Goal: Task Accomplishment & Management: Manage account settings

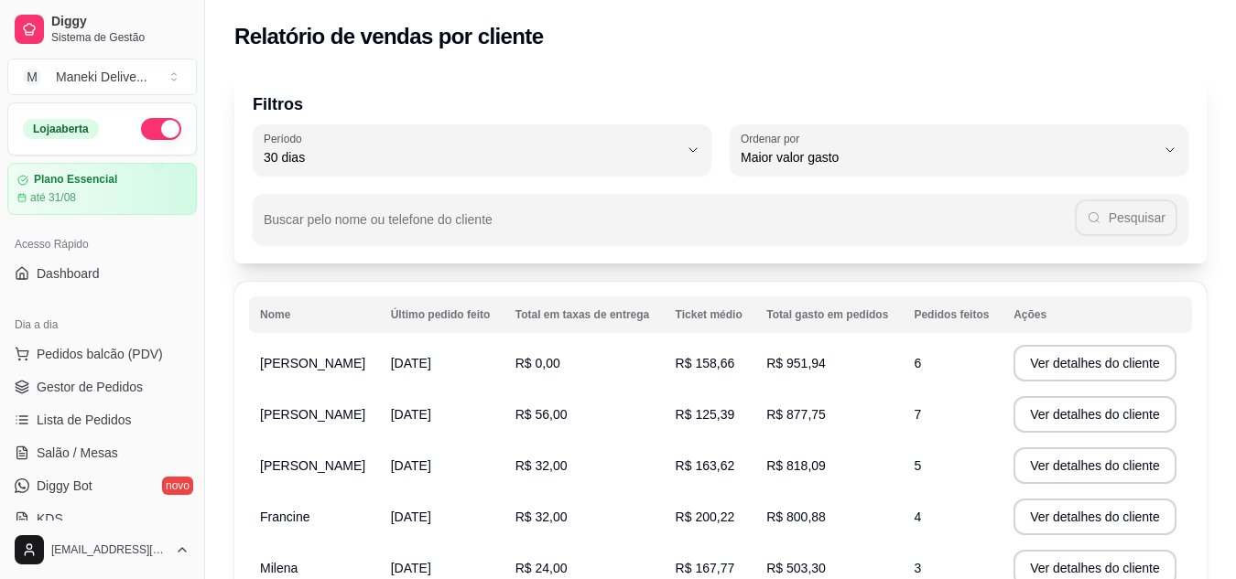
select select "30"
select select "HIGHEST_TOTAL_SPENT_WITH_ORDERS"
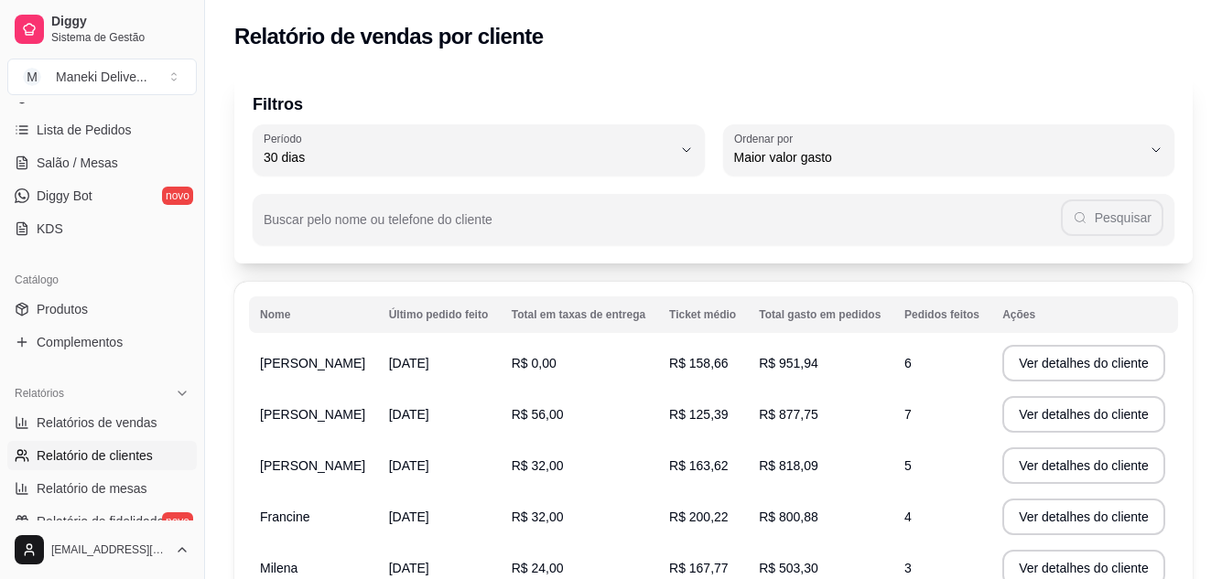
scroll to position [275, 0]
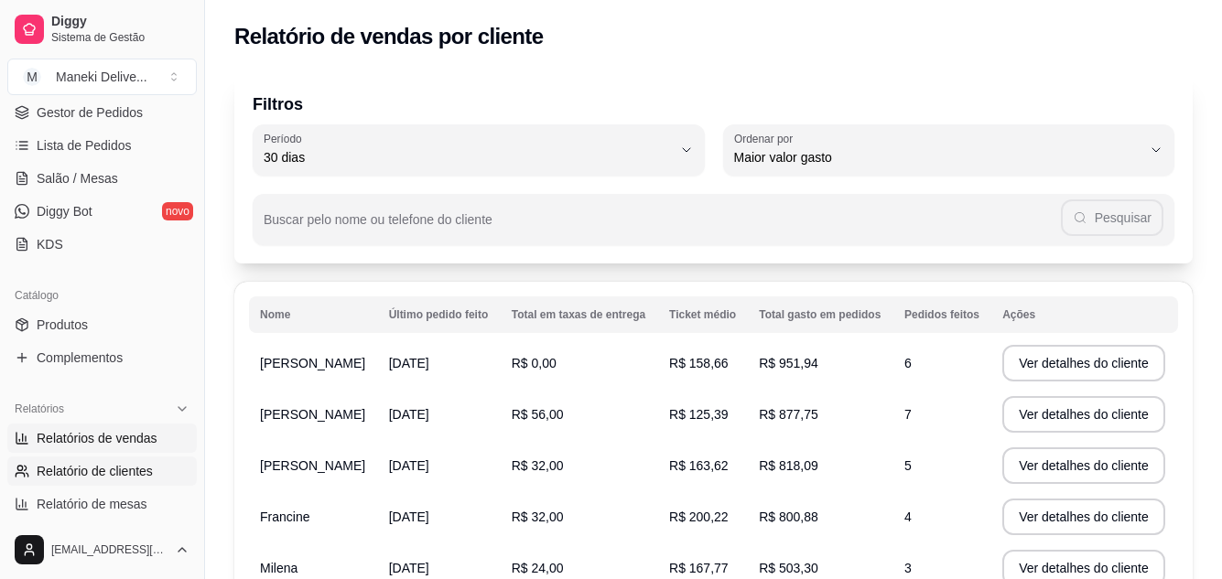
click at [138, 437] on span "Relatórios de vendas" at bounding box center [97, 438] width 121 height 18
select select "ALL"
select select "0"
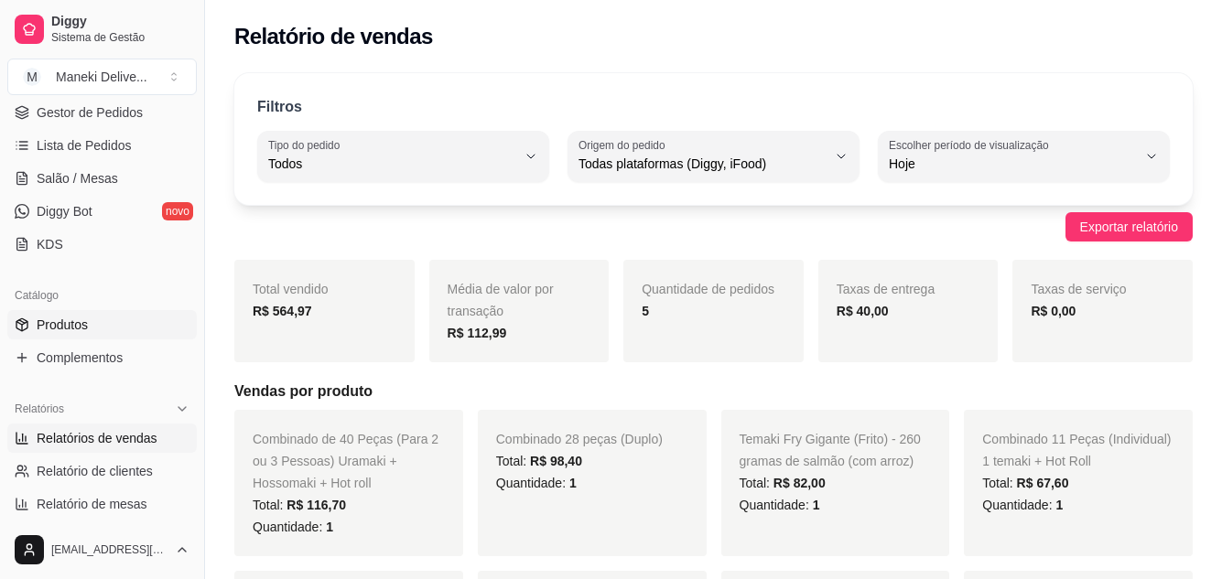
click at [107, 324] on link "Produtos" at bounding box center [101, 324] width 189 height 29
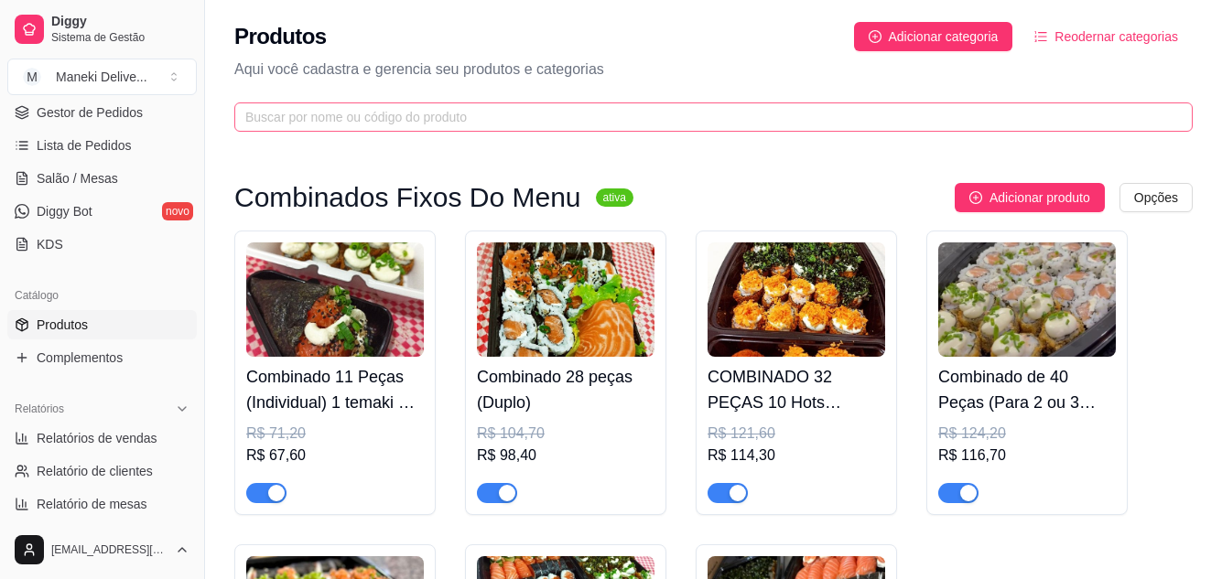
click at [364, 106] on span at bounding box center [713, 117] width 958 height 29
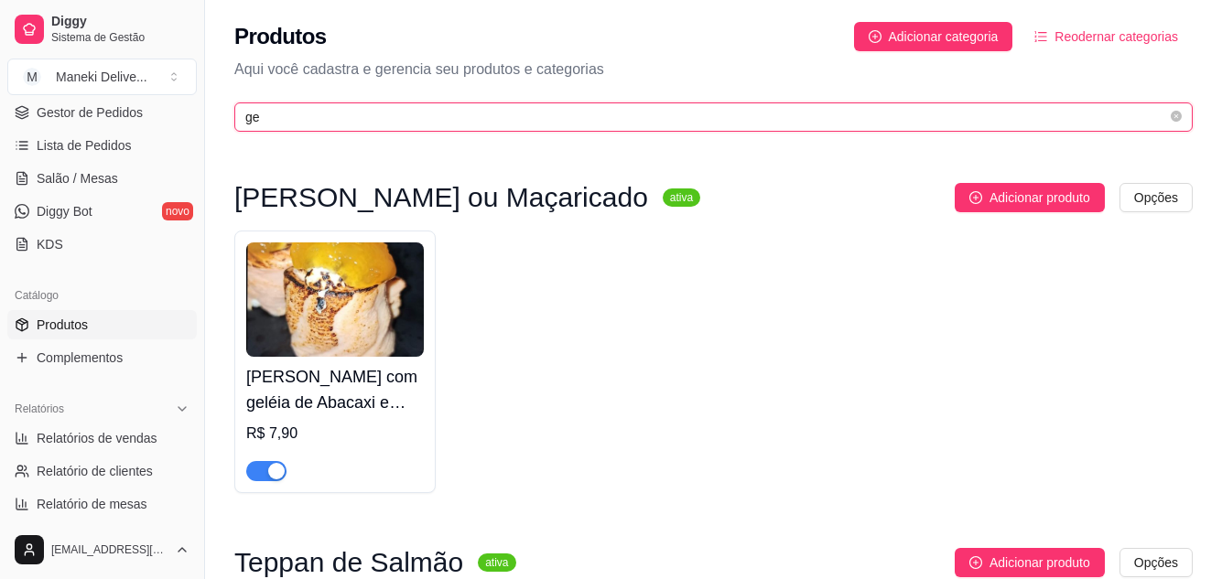
type input "g"
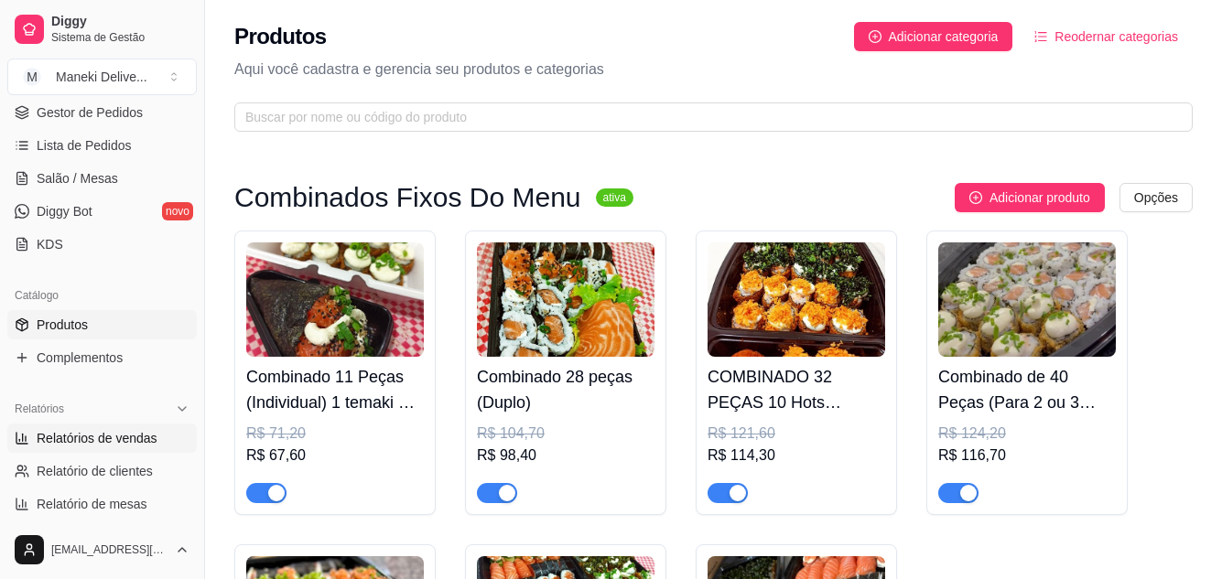
click at [125, 434] on span "Relatórios de vendas" at bounding box center [97, 438] width 121 height 18
select select "ALL"
select select "0"
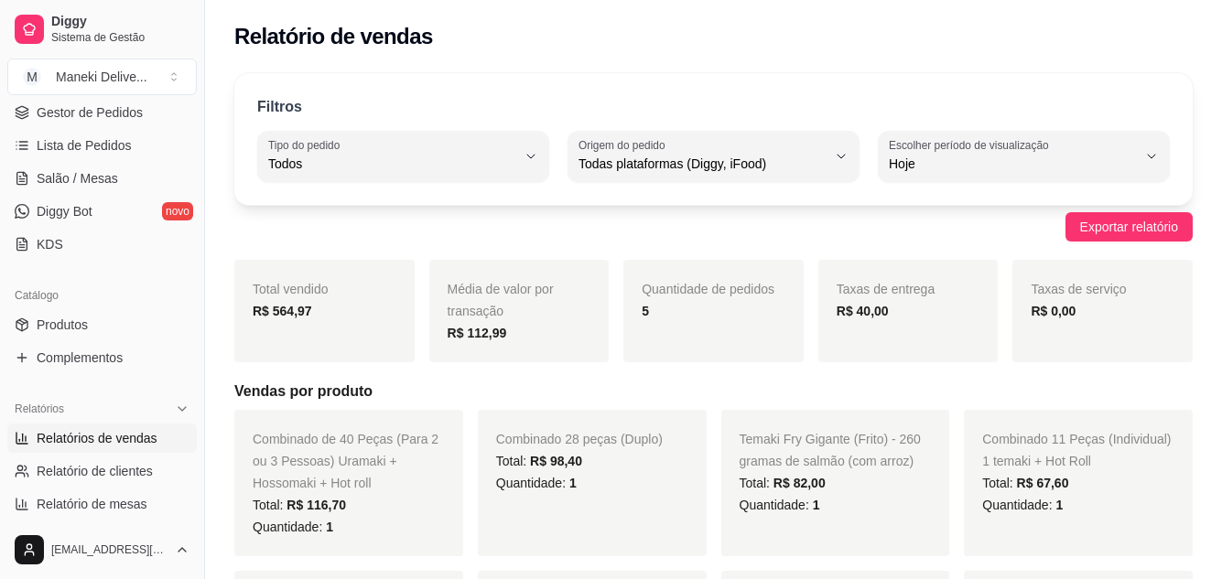
click at [93, 437] on span "Relatórios de vendas" at bounding box center [97, 438] width 121 height 18
click at [104, 472] on span "Relatório de clientes" at bounding box center [95, 471] width 116 height 18
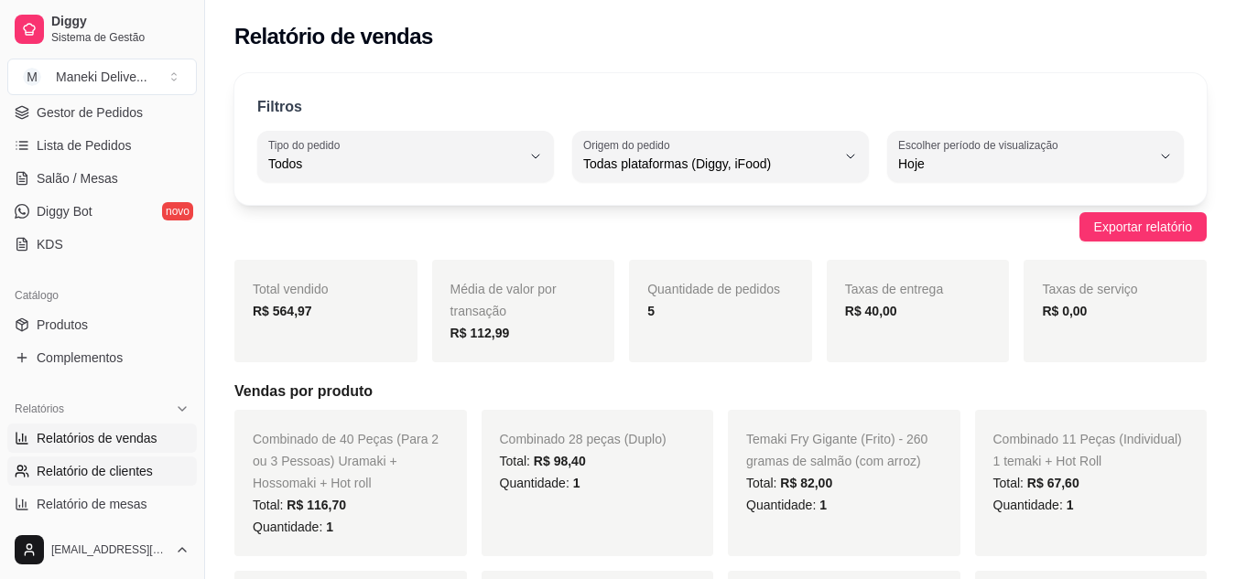
select select "30"
select select "HIGHEST_TOTAL_SPENT_WITH_ORDERS"
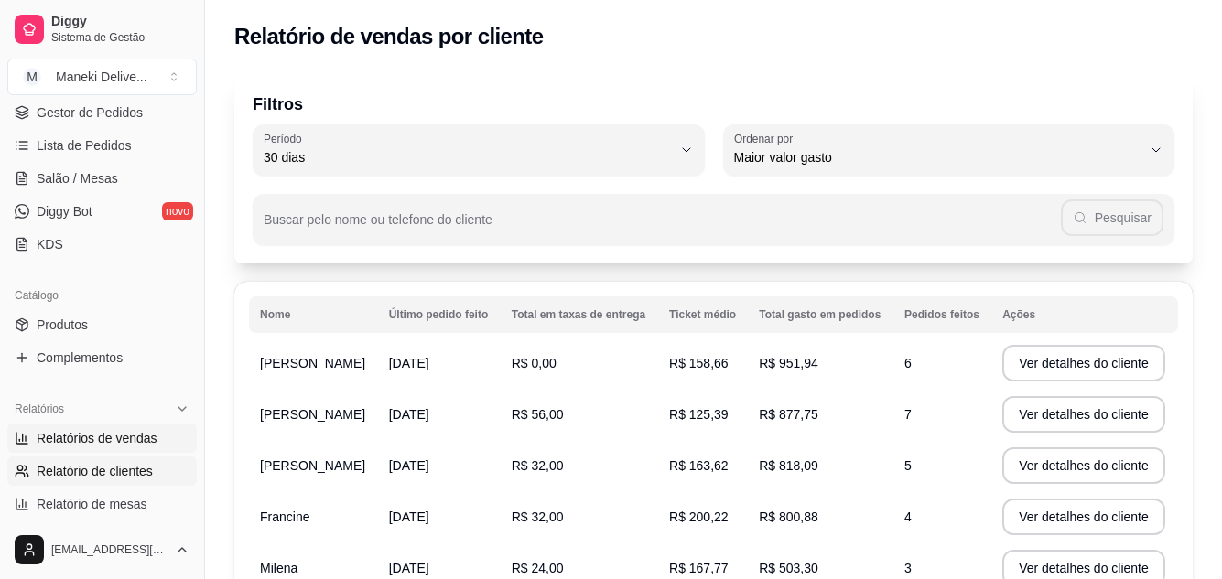
click at [119, 446] on span "Relatórios de vendas" at bounding box center [97, 438] width 121 height 18
select select "ALL"
select select "0"
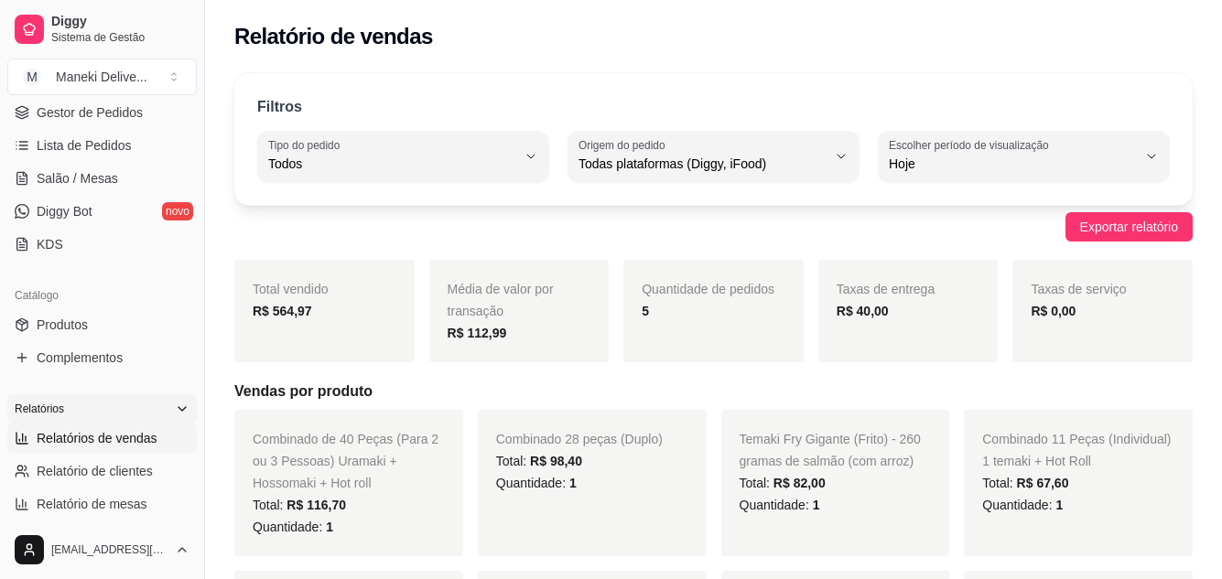
click at [114, 410] on div "Relatórios" at bounding box center [101, 408] width 189 height 29
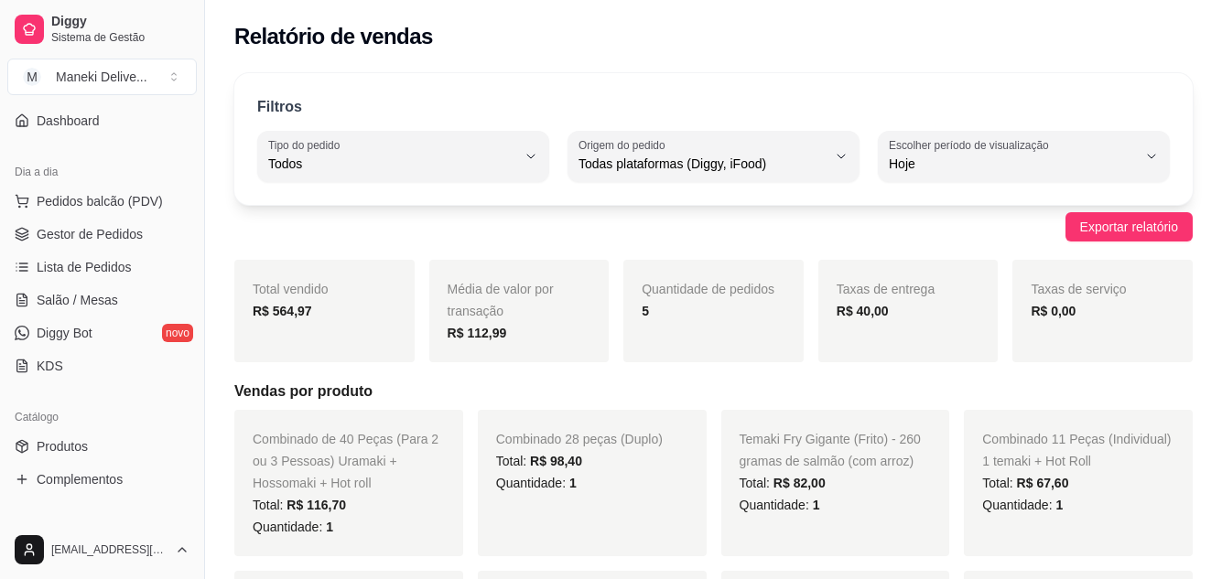
scroll to position [152, 0]
click at [103, 273] on span "Lista de Pedidos" at bounding box center [84, 268] width 95 height 18
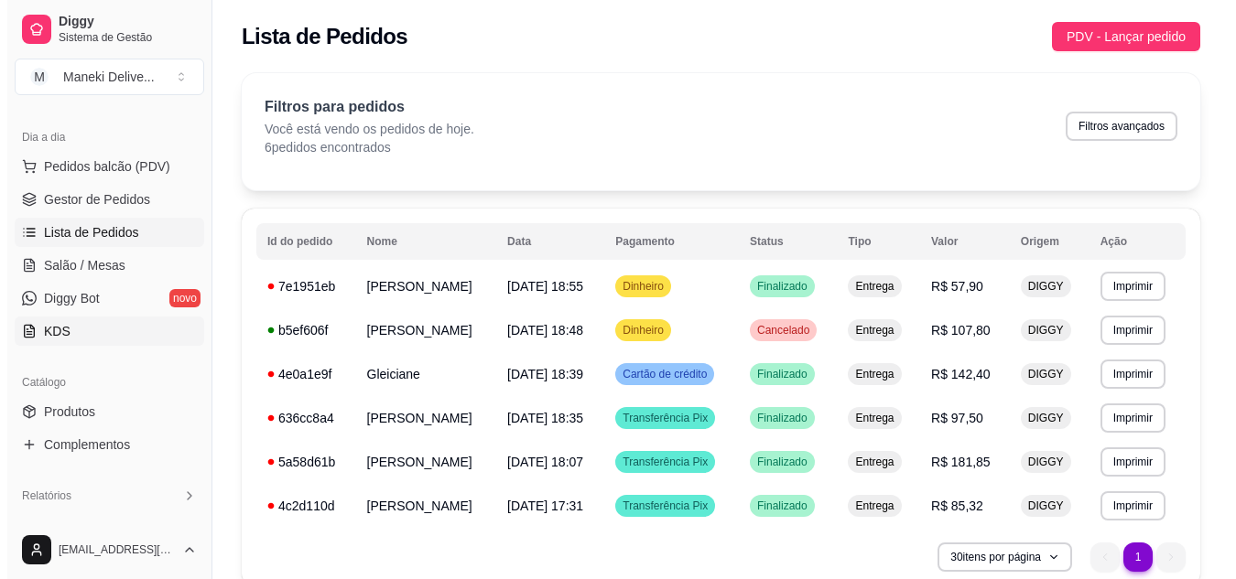
scroll to position [243, 0]
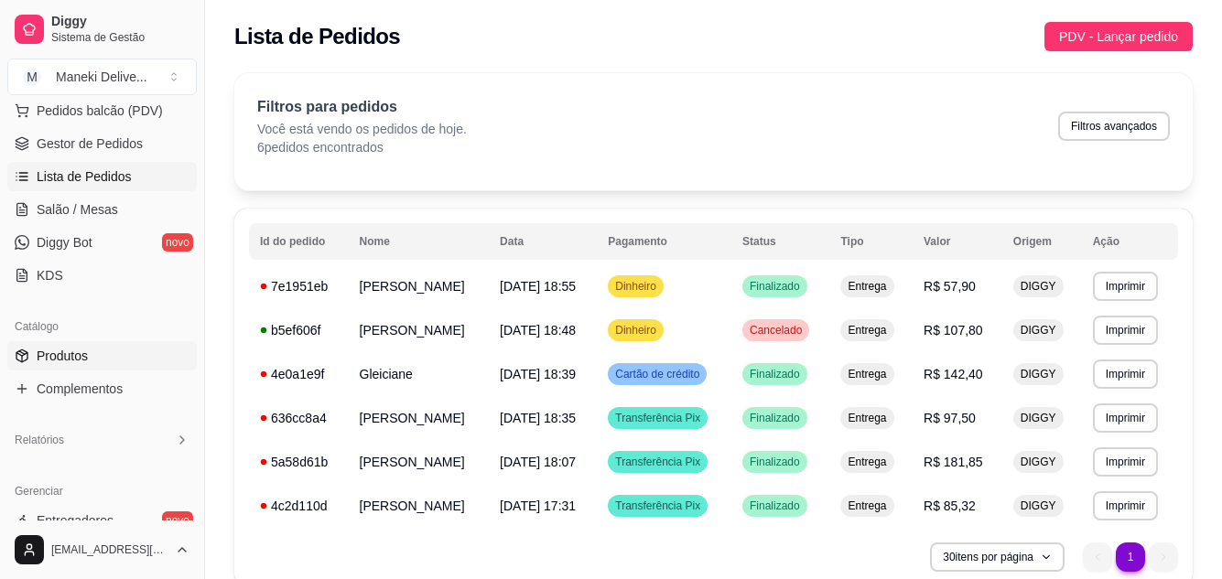
click at [82, 349] on span "Produtos" at bounding box center [62, 356] width 51 height 18
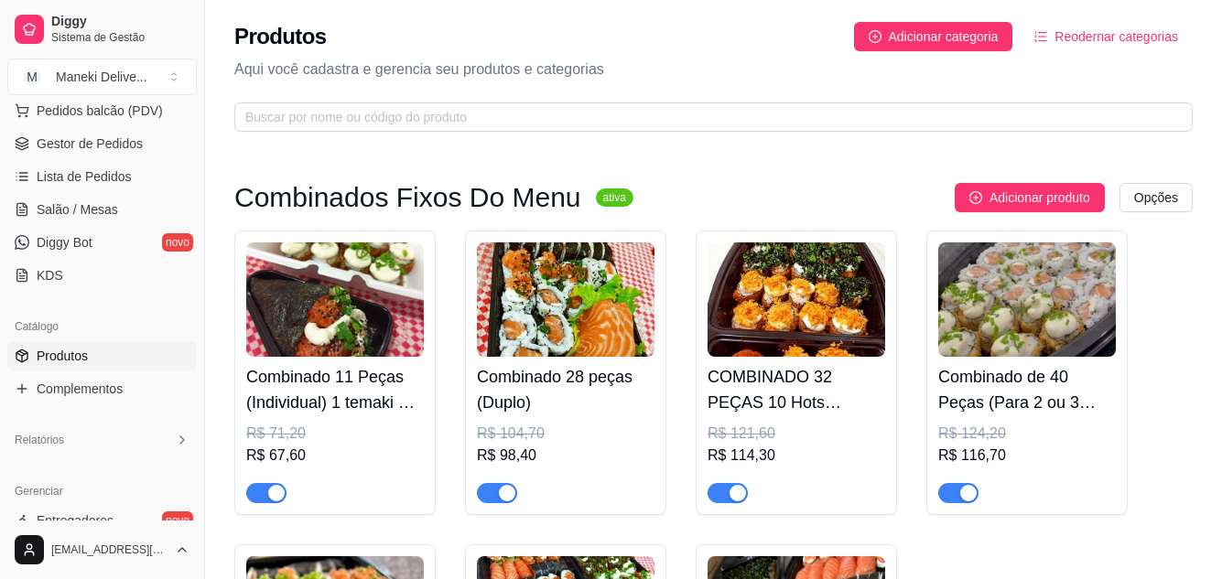
click at [558, 316] on img at bounding box center [566, 300] width 178 height 114
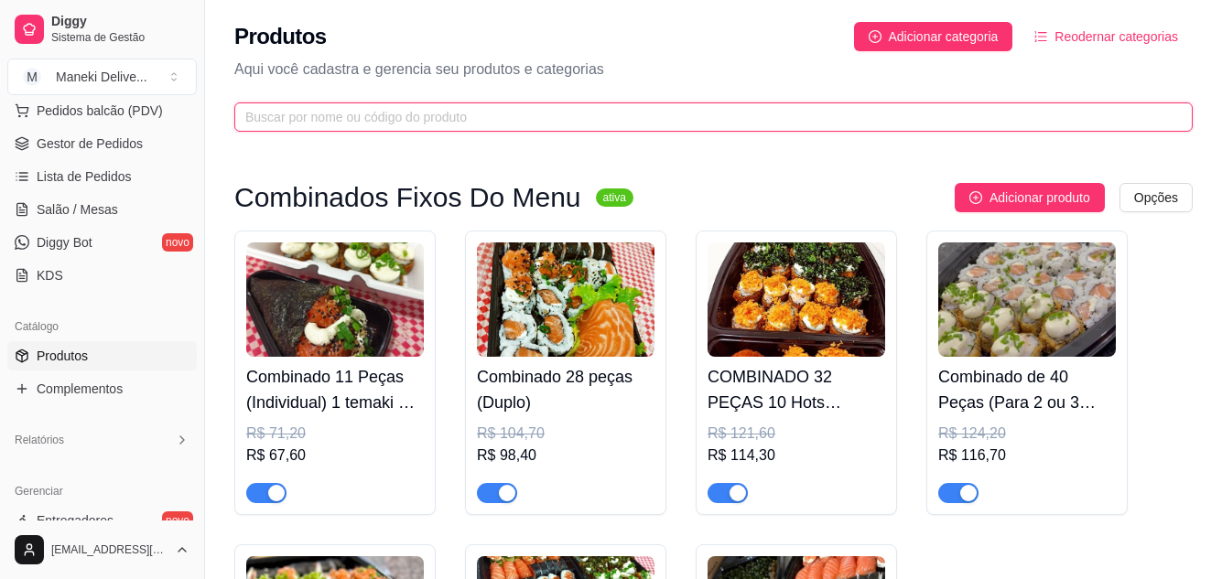
click at [608, 111] on input "text" at bounding box center [706, 117] width 922 height 20
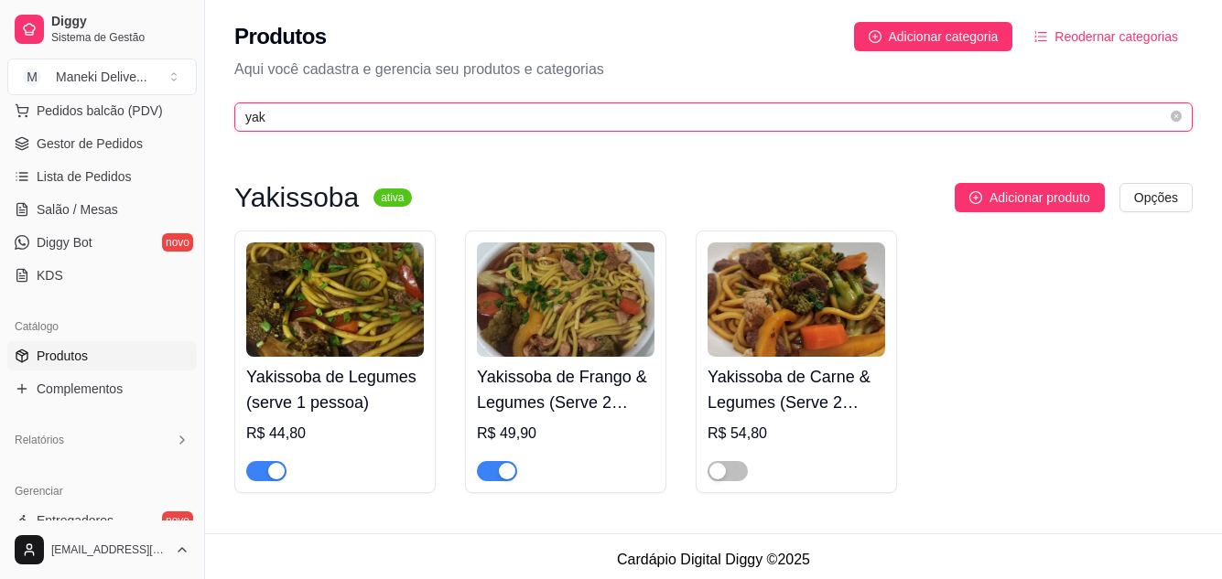
type input "yak"
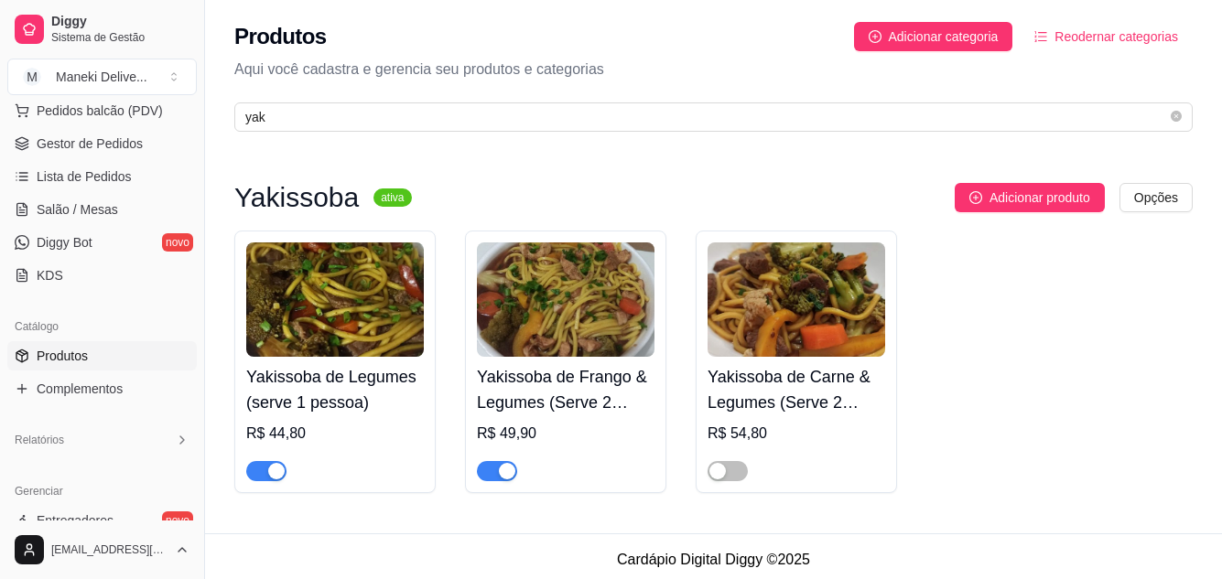
click at [566, 315] on img at bounding box center [566, 300] width 178 height 114
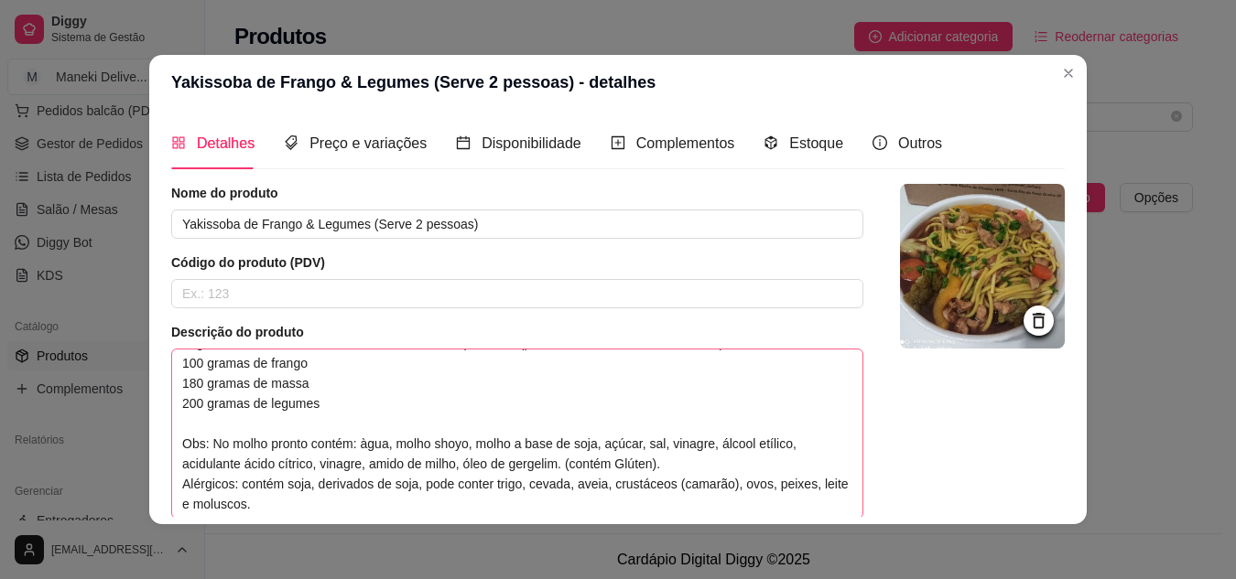
scroll to position [141, 0]
click at [419, 459] on textarea "Pasta ( macarrão oriental) Peito de frango cozido na pressão Legumes cozidos: c…" at bounding box center [517, 434] width 690 height 168
type textarea "Pasta ( macarrão oriental) Peito de frango cozido na pressão Legumes cozidos: c…"
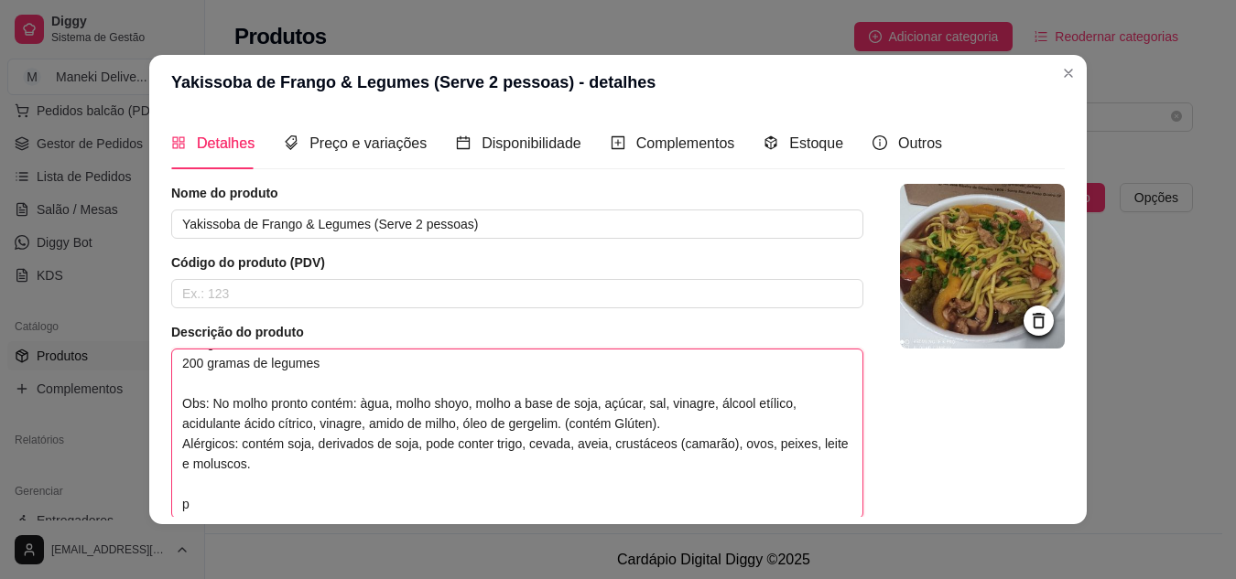
type textarea "Pasta ( macarrão oriental) Peito de frango cozido na pressão Legumes cozidos: c…"
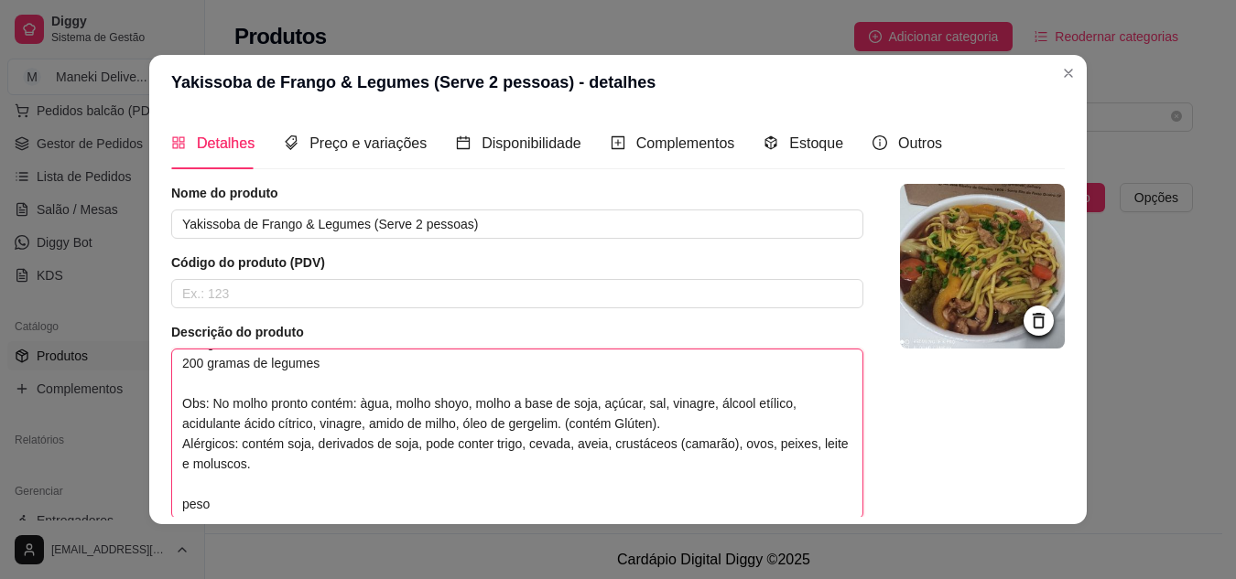
type textarea "Pasta ( macarrão oriental) Peito de frango cozido na pressão Legumes cozidos: c…"
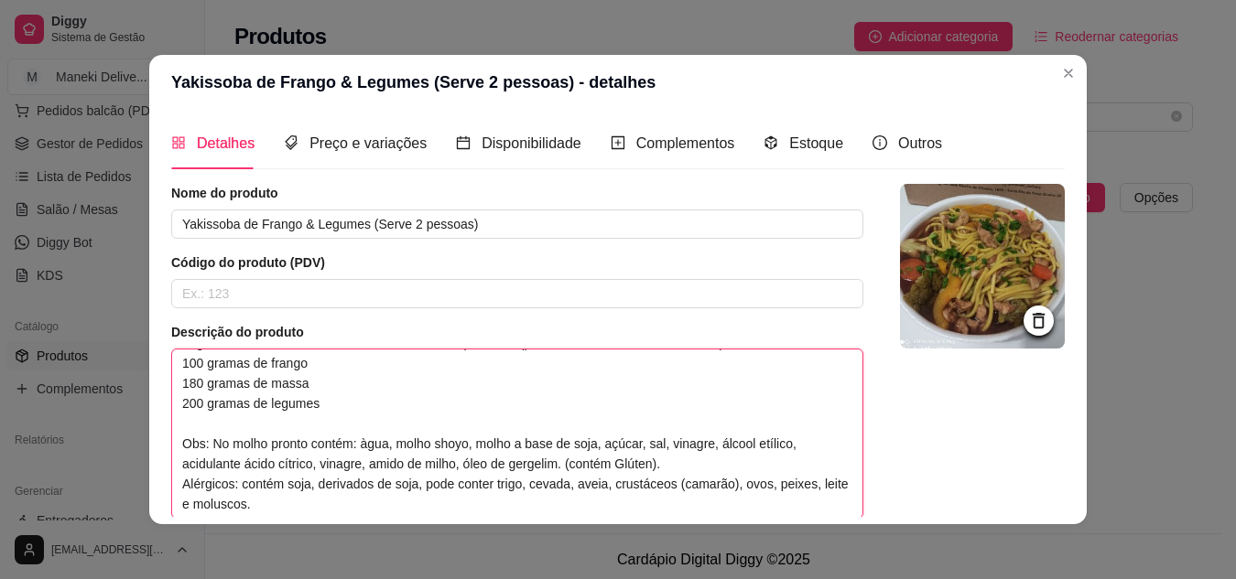
type textarea "Pasta ( macarrão oriental) Peito de frango cozido na pressão Legumes cozidos: c…"
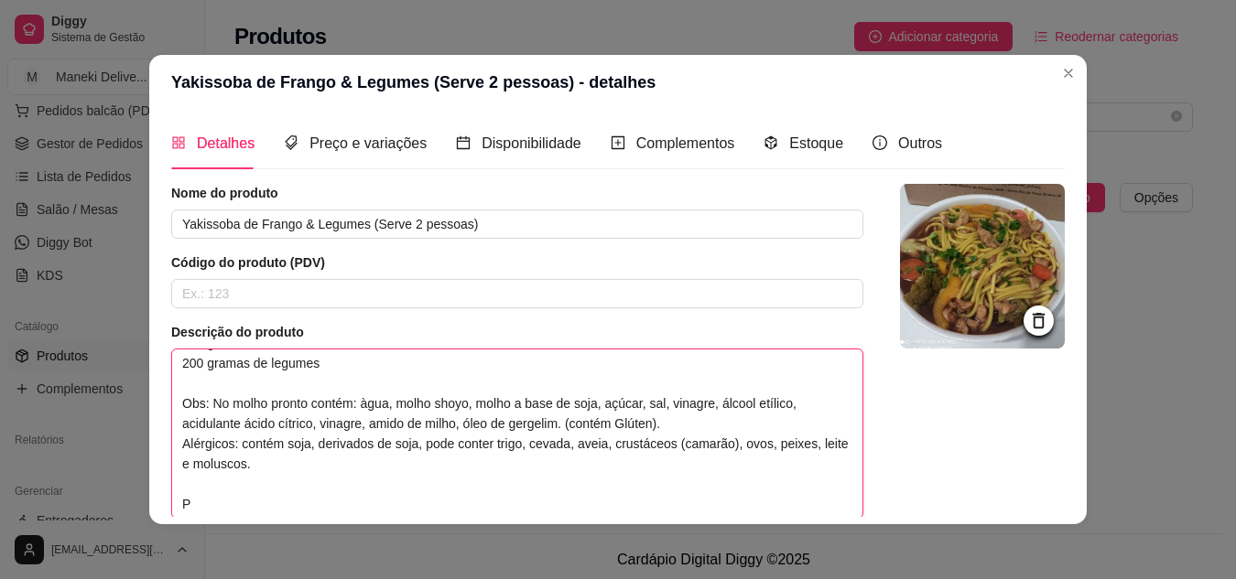
type textarea "Pasta ( macarrão oriental) Peito de frango cozido na pressão Legumes cozidos: c…"
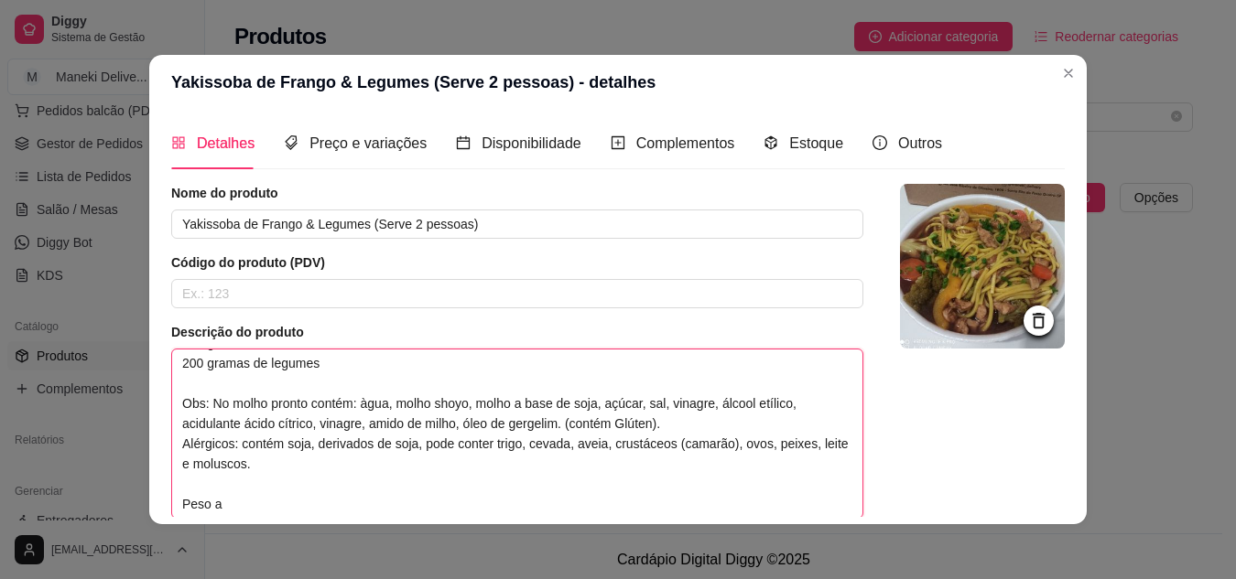
type textarea "Pasta ( macarrão oriental) Peito de frango cozido na pressão Legumes cozidos: c…"
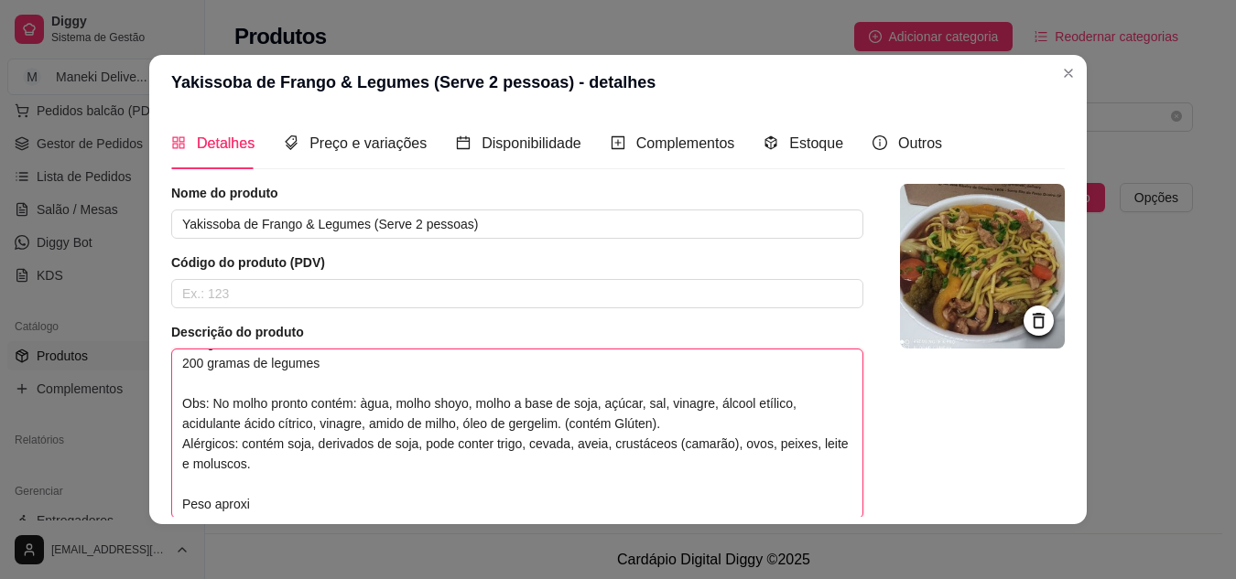
type textarea "Pasta ( macarrão oriental) Peito de frango cozido na pressão Legumes cozidos: c…"
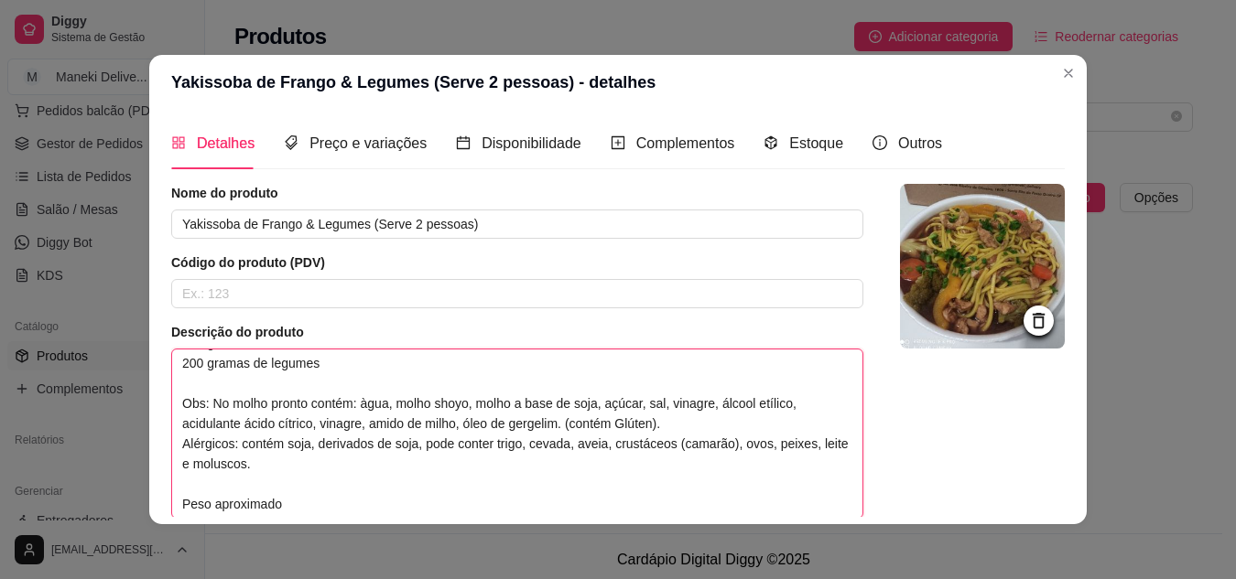
type textarea "Pasta ( macarrão oriental) Peito de frango cozido na pressão Legumes cozidos: c…"
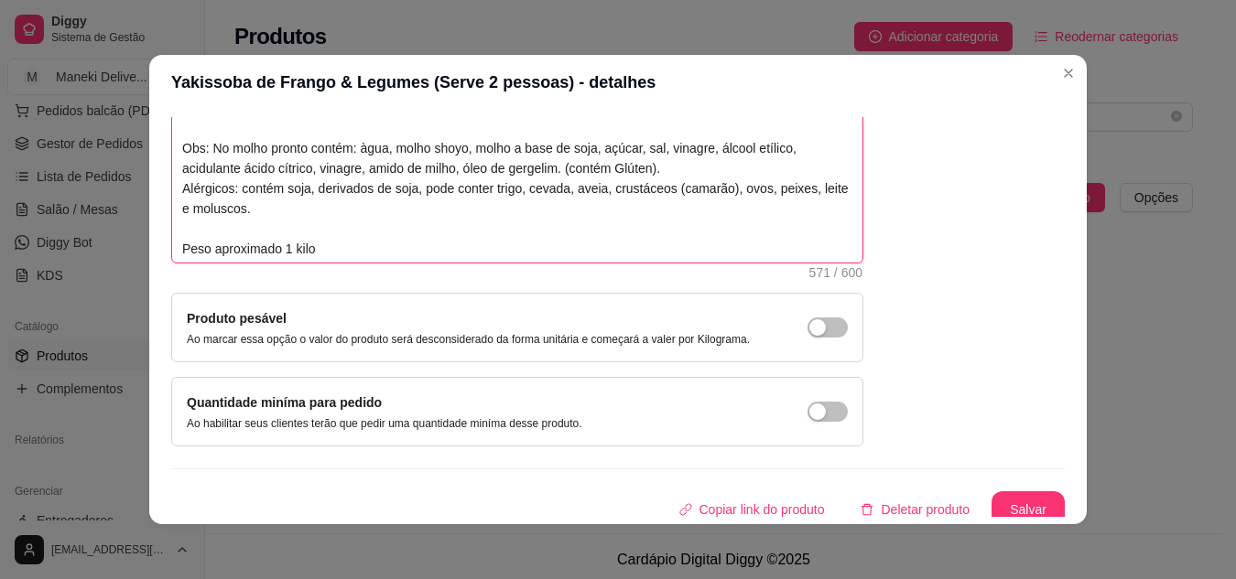
scroll to position [266, 0]
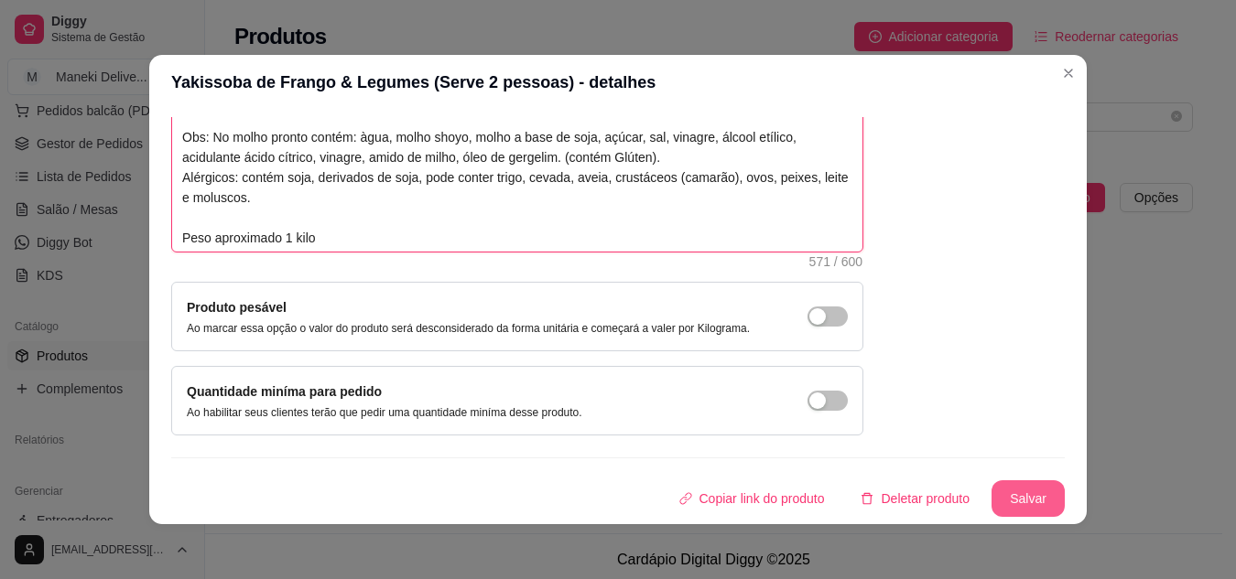
type textarea "Pasta ( macarrão oriental) Peito de frango cozido na pressão Legumes cozidos: c…"
click at [1018, 493] on button "Salvar" at bounding box center [1027, 499] width 71 height 36
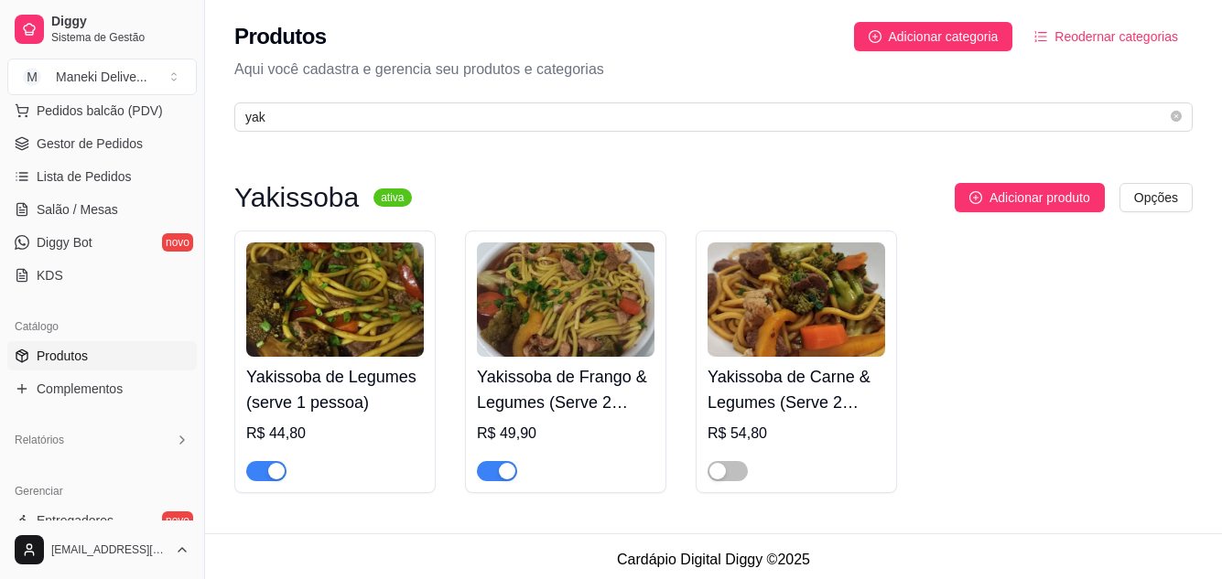
click at [765, 294] on img at bounding box center [796, 300] width 178 height 114
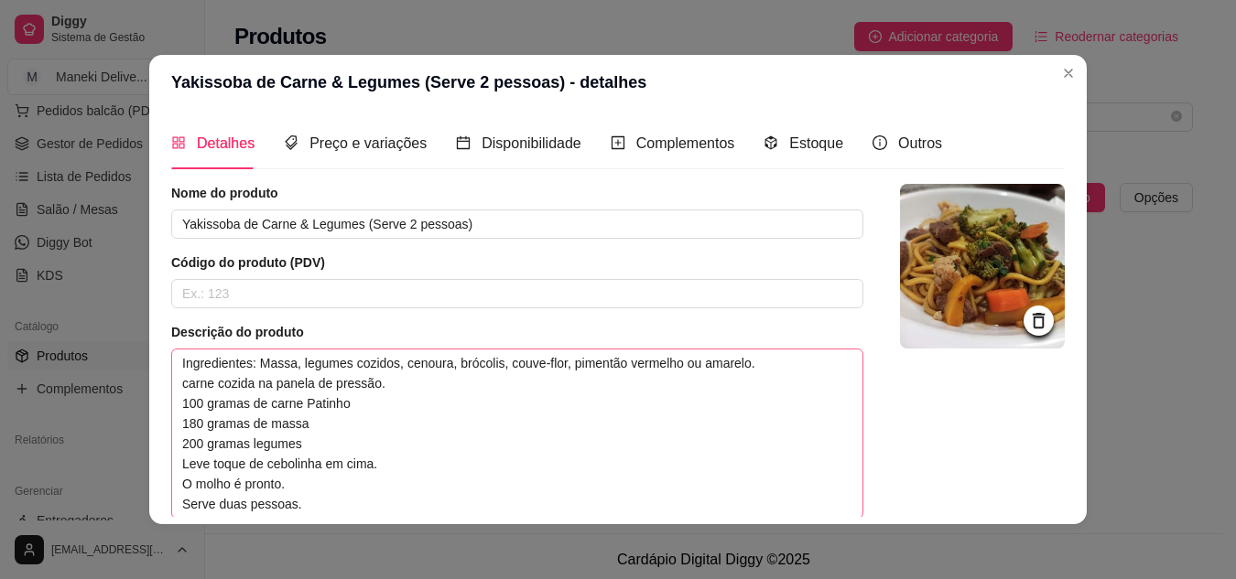
scroll to position [121, 0]
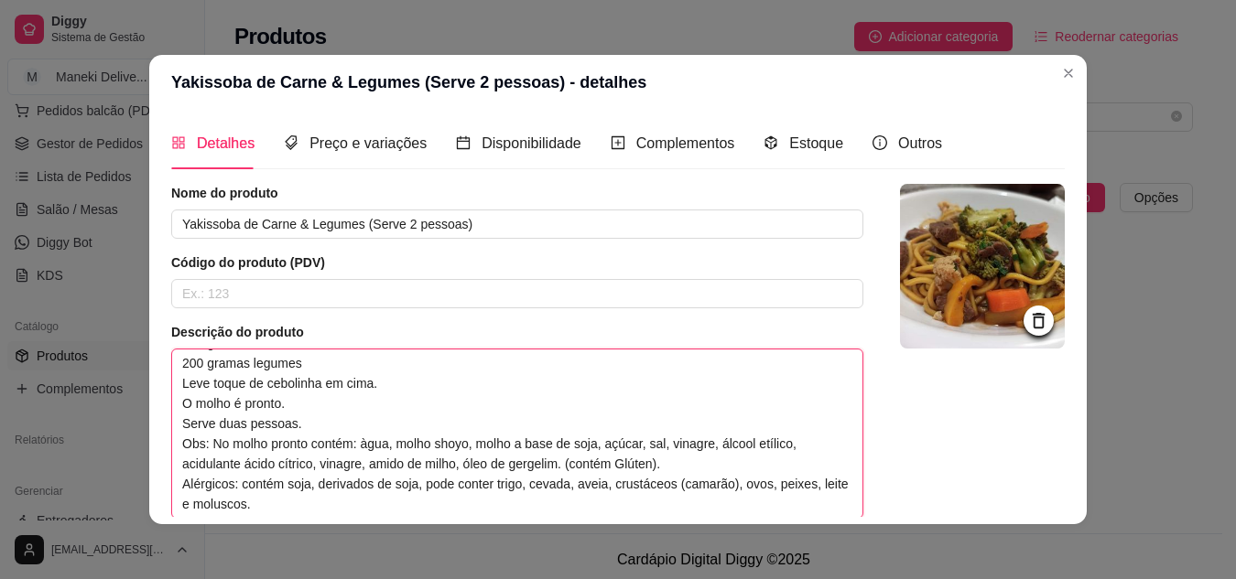
click at [380, 501] on textarea "Ingredientes: Massa, legumes cozidos, cenoura, brócolis, couve-flor, pimentão v…" at bounding box center [517, 434] width 690 height 168
type textarea "Ingredientes: Massa, legumes cozidos, cenoura, brócolis, couve-flor, pimentão v…"
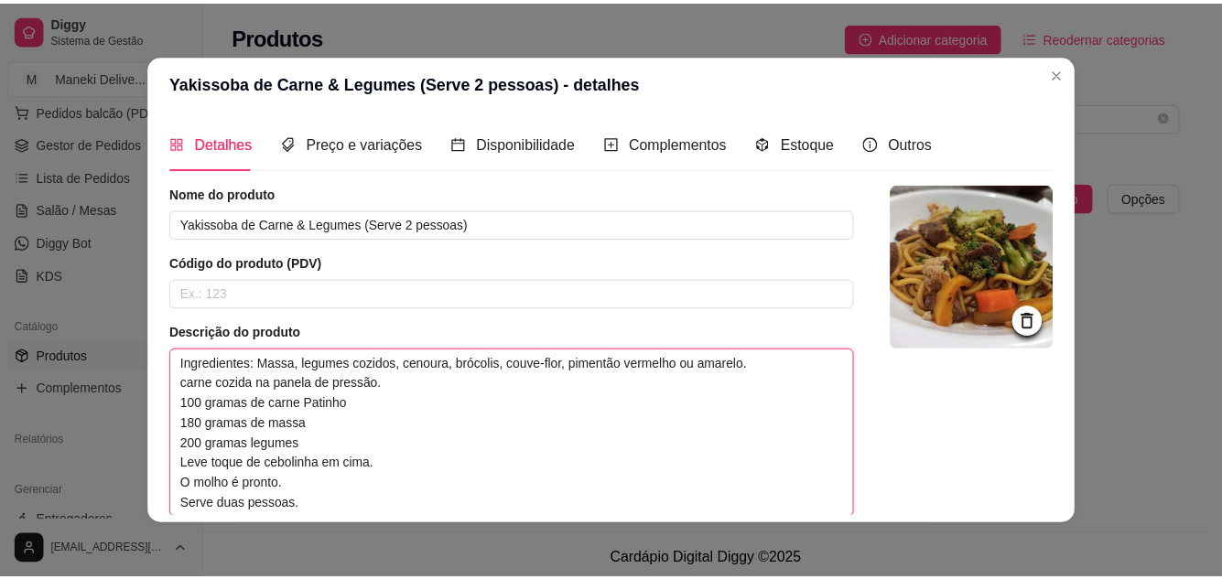
scroll to position [92, 0]
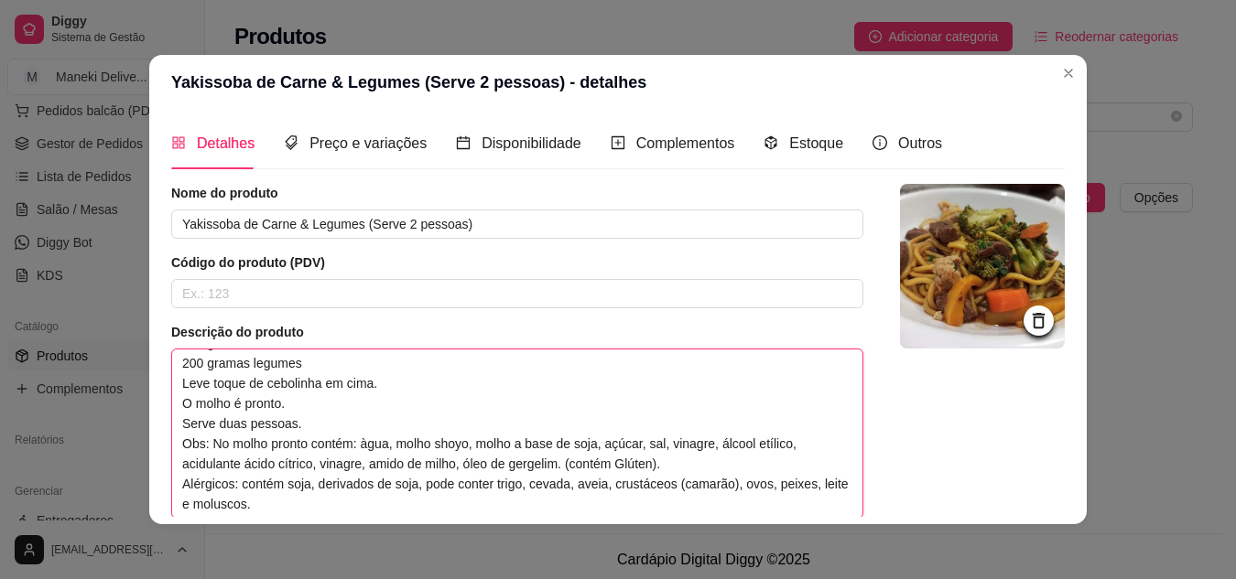
click at [335, 406] on textarea "Ingredientes: Massa, legumes cozidos, cenoura, brócolis, couve-flor, pimentão v…" at bounding box center [517, 434] width 690 height 168
type textarea "Ingredientes: Massa, legumes cozidos, cenoura, brócolis, couve-flor, pimentão v…"
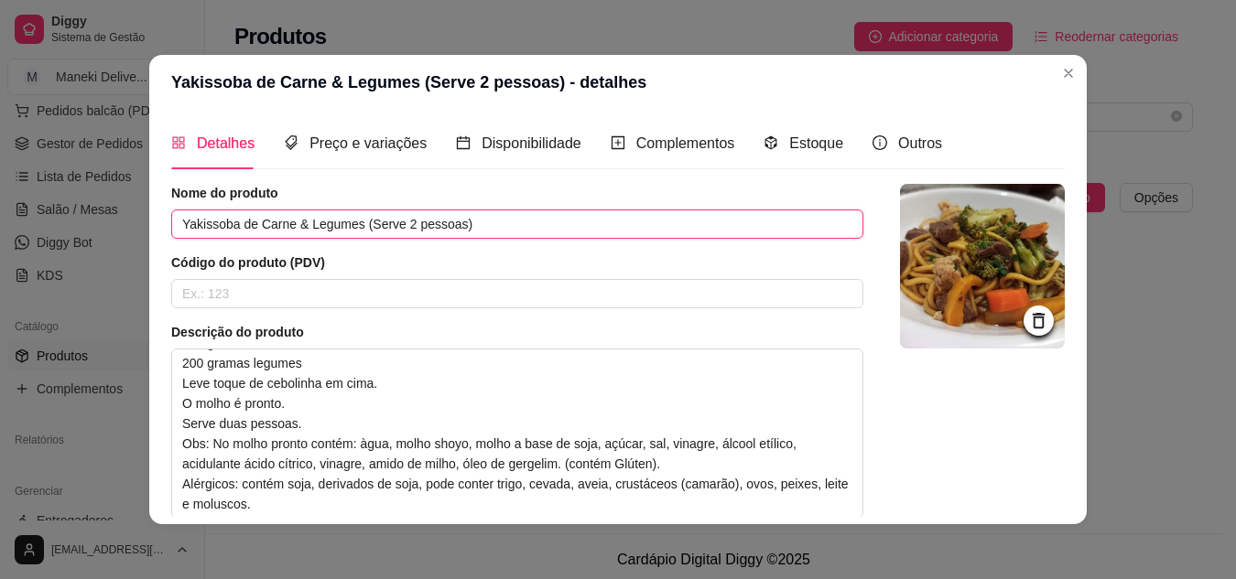
click at [531, 225] on input "Yakissoba de Carne & Legumes (Serve 2 pessoas)" at bounding box center [517, 224] width 692 height 29
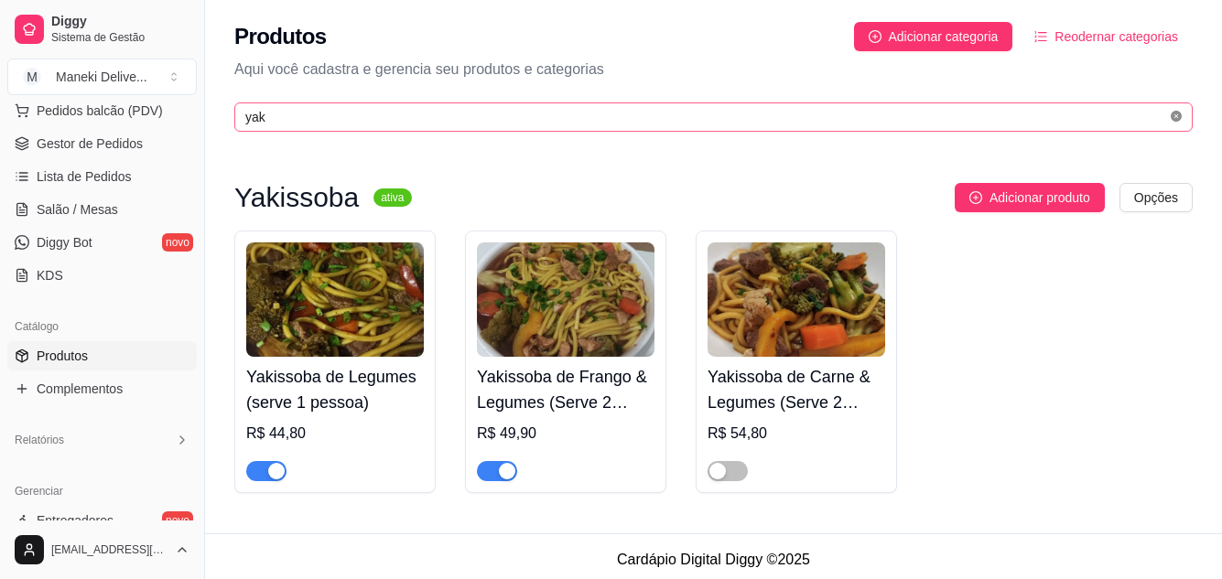
click at [1178, 117] on icon "close-circle" at bounding box center [1176, 116] width 11 height 11
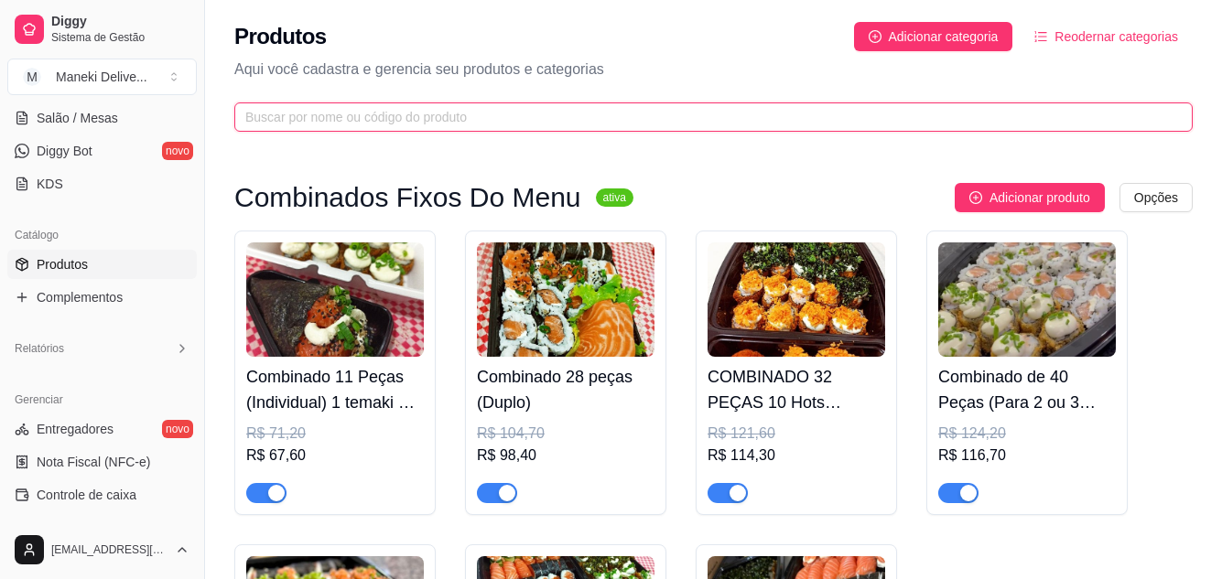
scroll to position [152, 0]
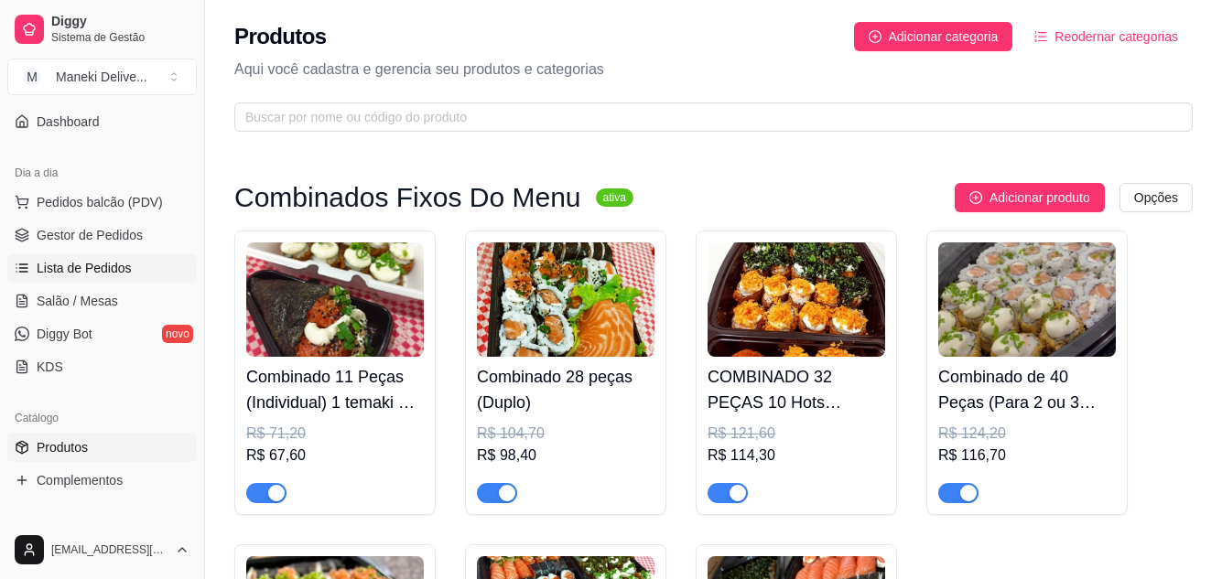
click at [104, 267] on span "Lista de Pedidos" at bounding box center [84, 268] width 95 height 18
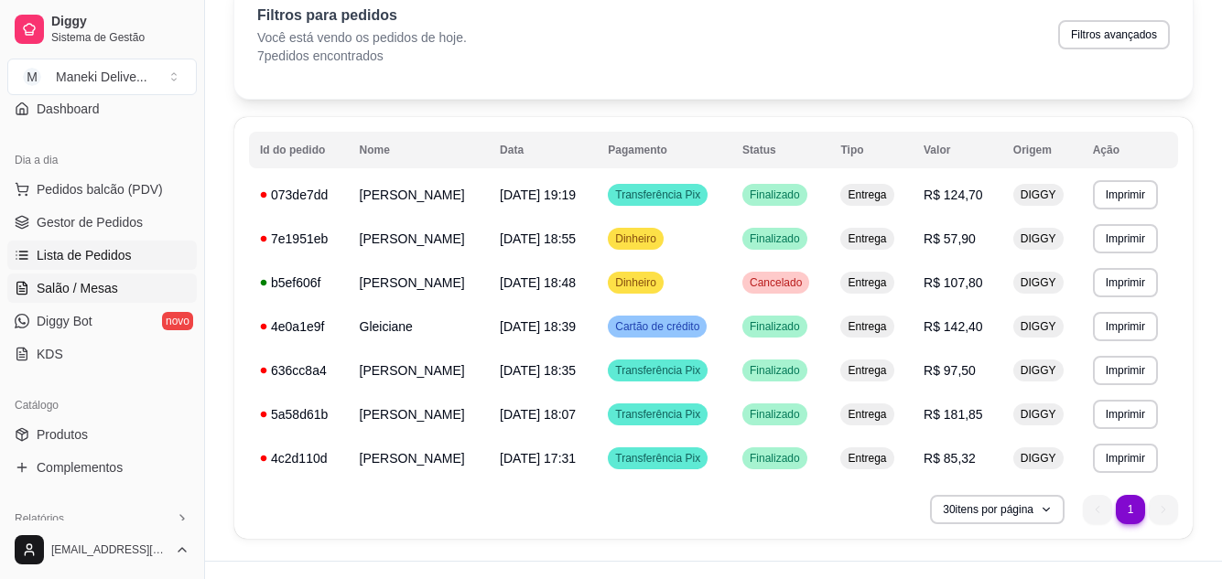
scroll to position [275, 0]
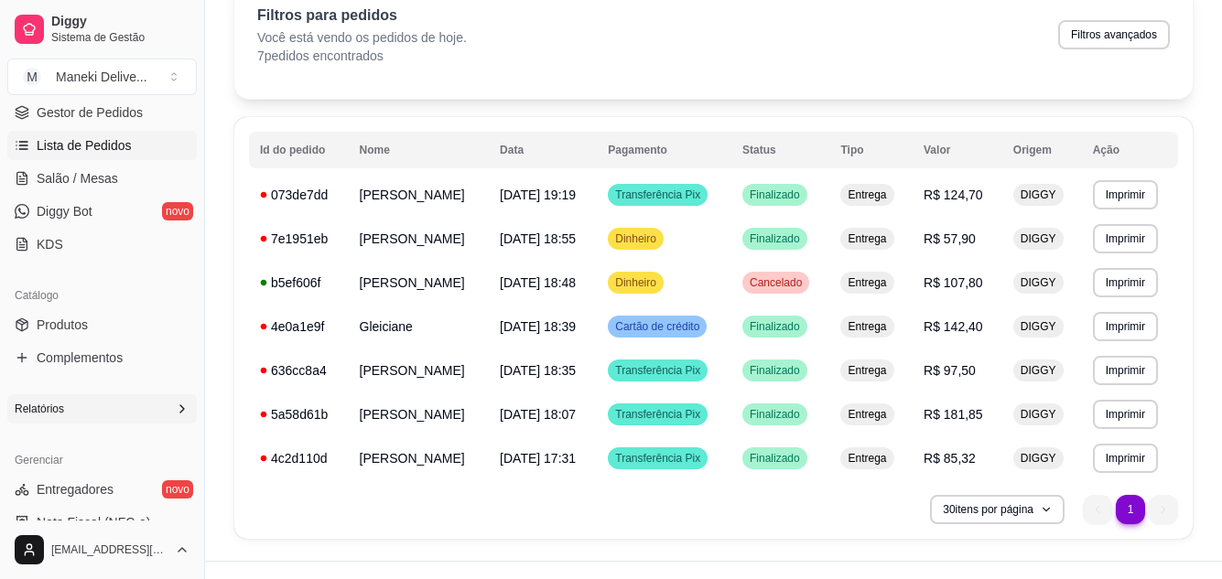
click at [107, 415] on div "Relatórios" at bounding box center [101, 408] width 189 height 29
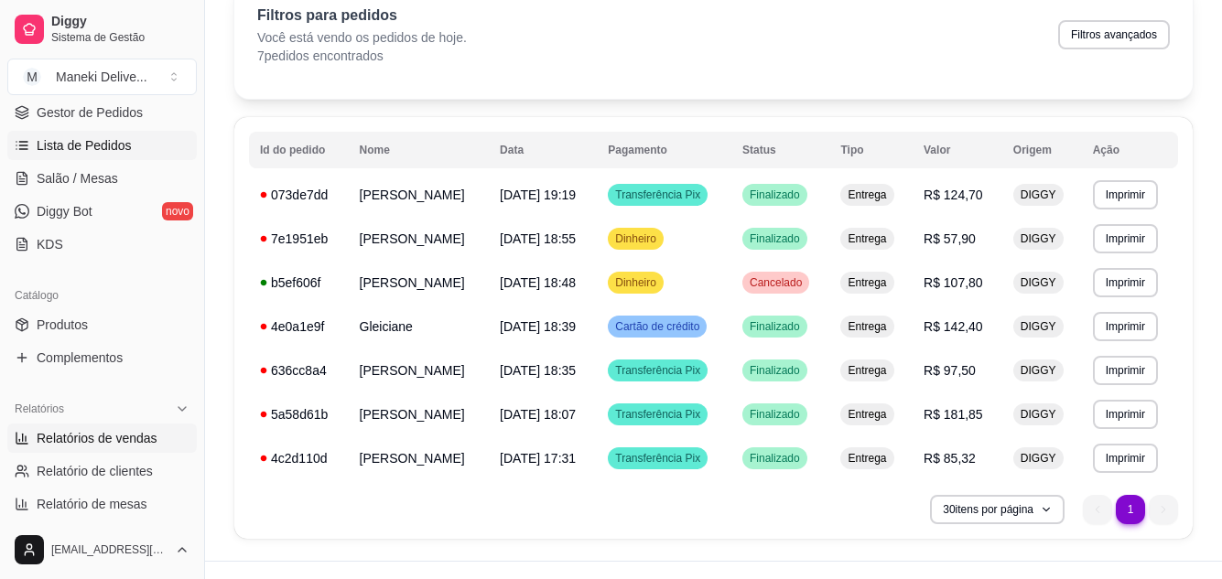
click at [131, 440] on span "Relatórios de vendas" at bounding box center [97, 438] width 121 height 18
select select "ALL"
select select "0"
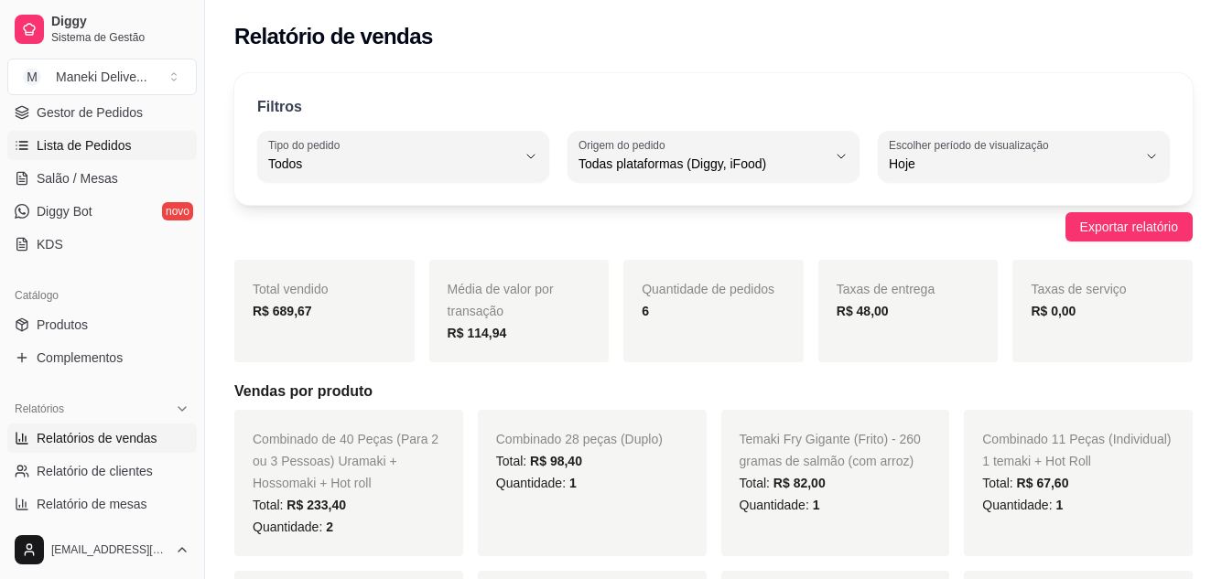
click at [121, 148] on span "Lista de Pedidos" at bounding box center [84, 145] width 95 height 18
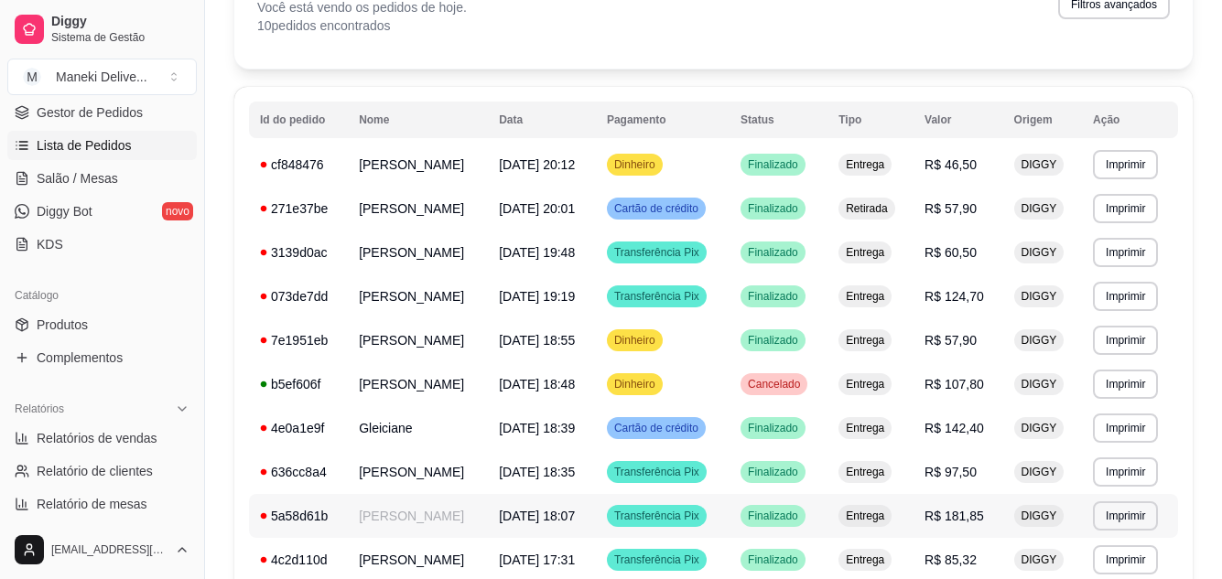
scroll to position [213, 0]
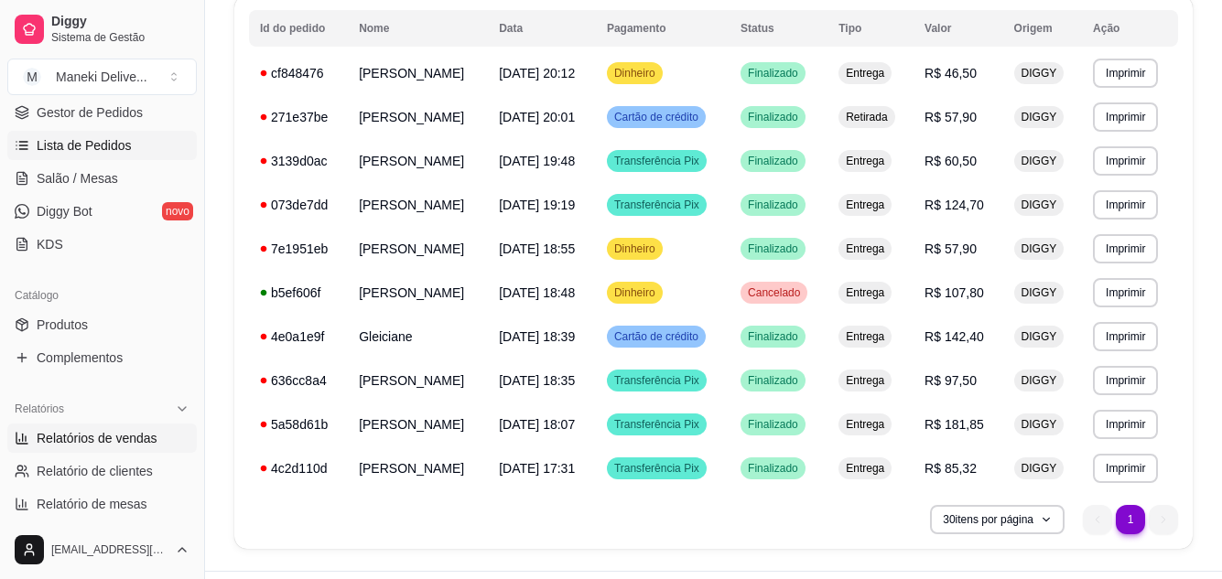
click at [118, 444] on span "Relatórios de vendas" at bounding box center [97, 438] width 121 height 18
select select "ALL"
select select "0"
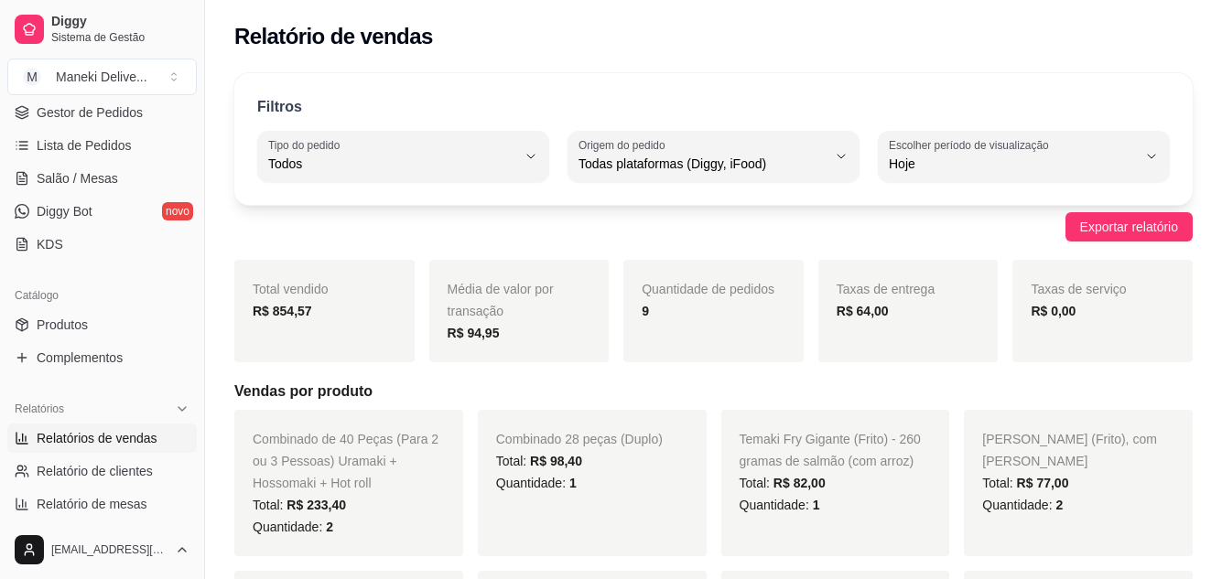
click at [126, 437] on span "Relatórios de vendas" at bounding box center [97, 438] width 121 height 18
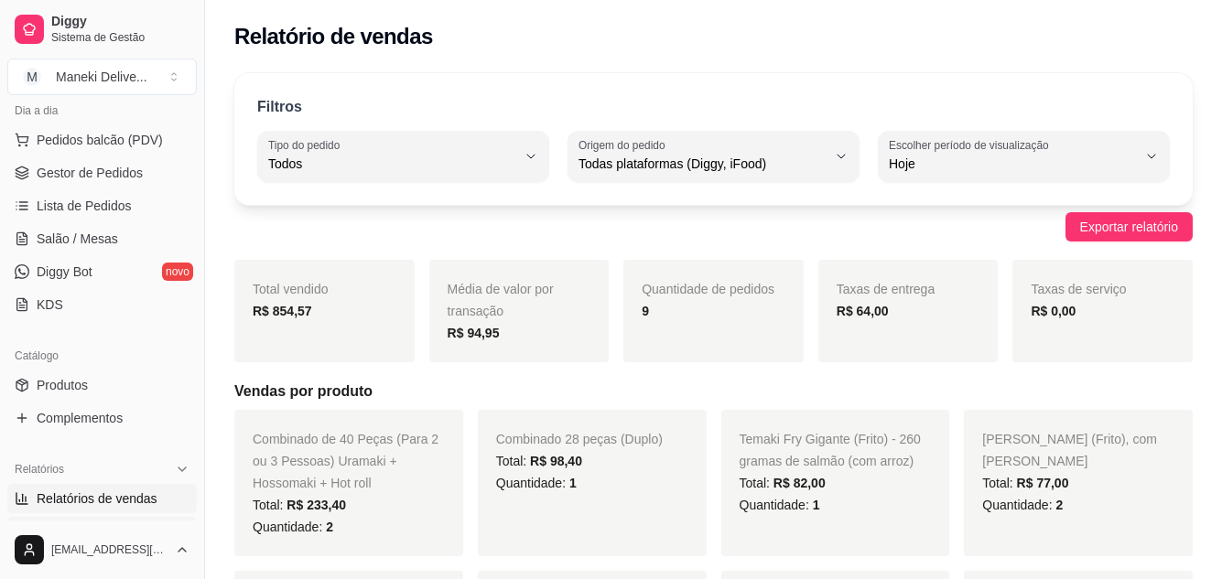
scroll to position [183, 0]
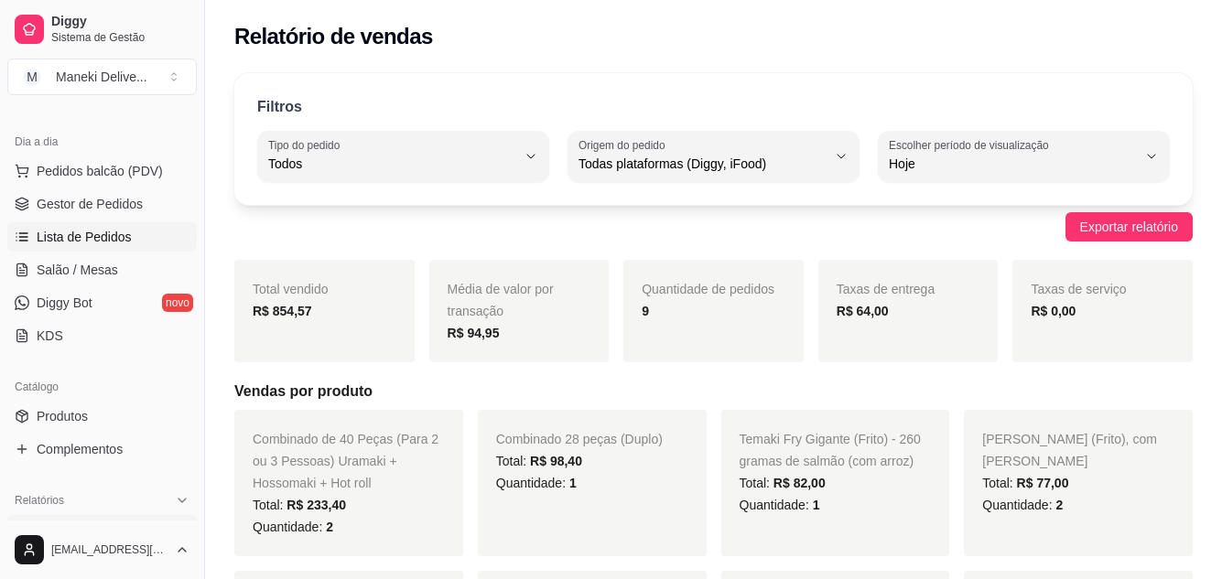
click at [113, 242] on span "Lista de Pedidos" at bounding box center [84, 237] width 95 height 18
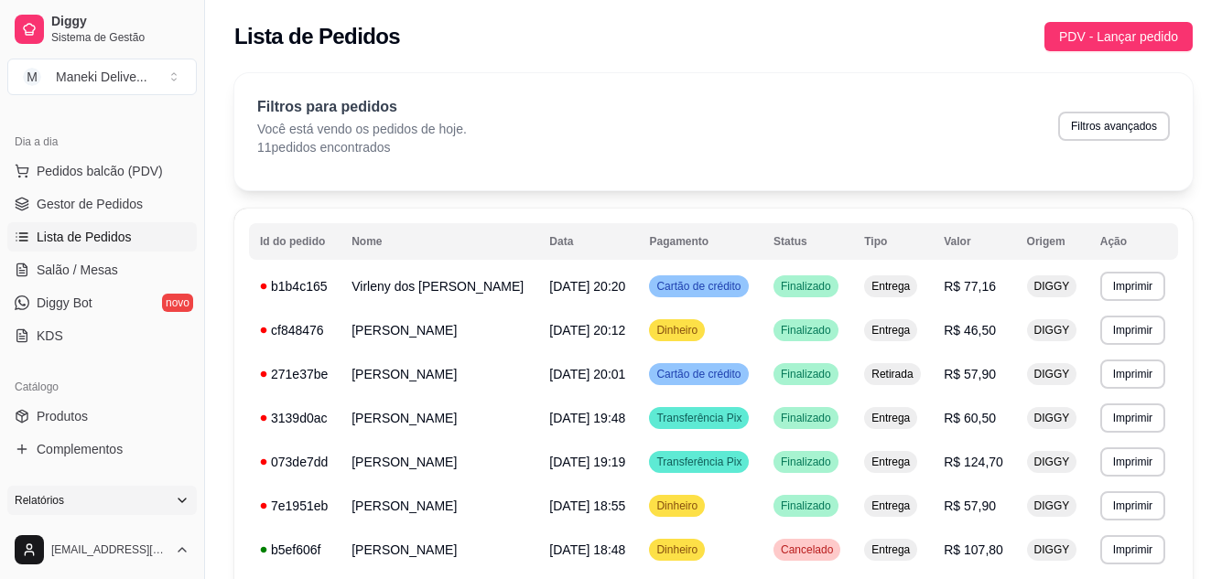
scroll to position [366, 0]
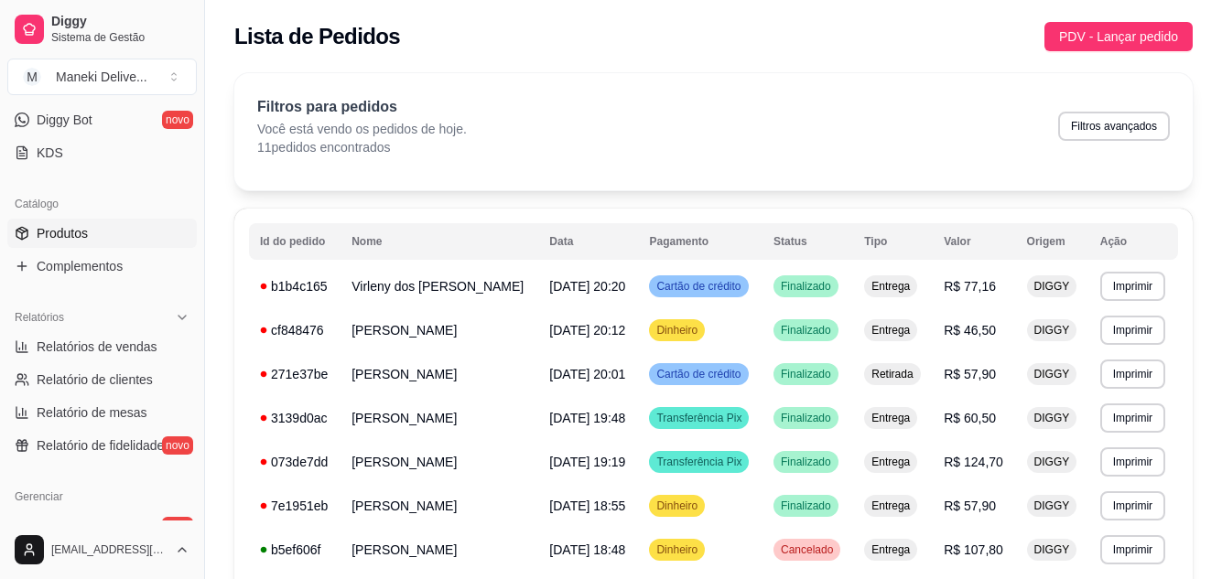
click at [60, 237] on span "Produtos" at bounding box center [62, 233] width 51 height 18
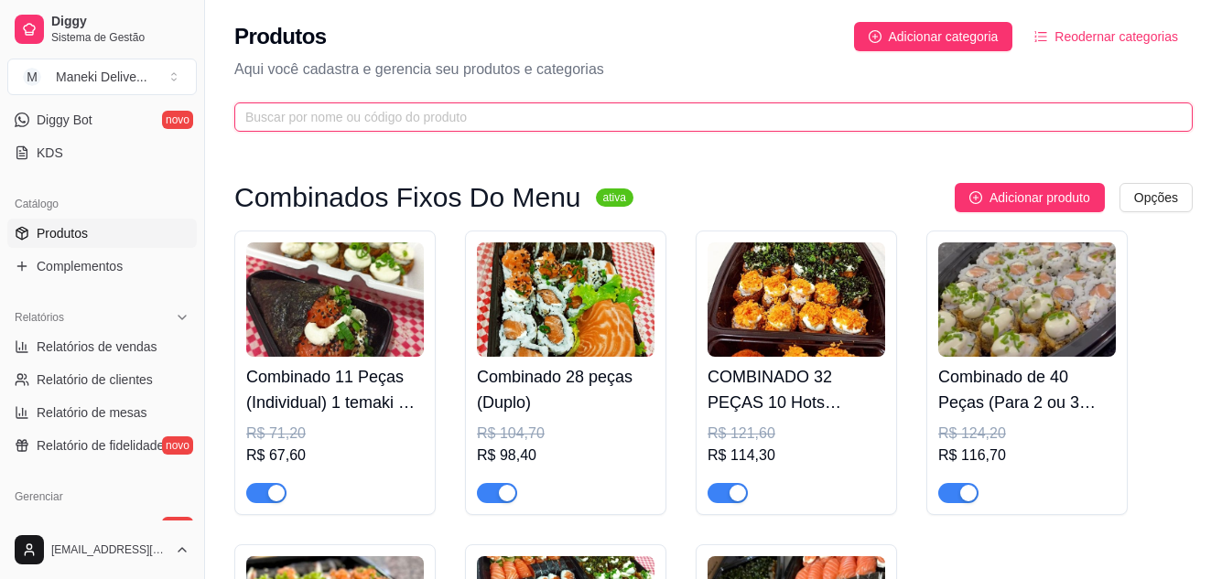
click at [498, 118] on input "text" at bounding box center [706, 117] width 922 height 20
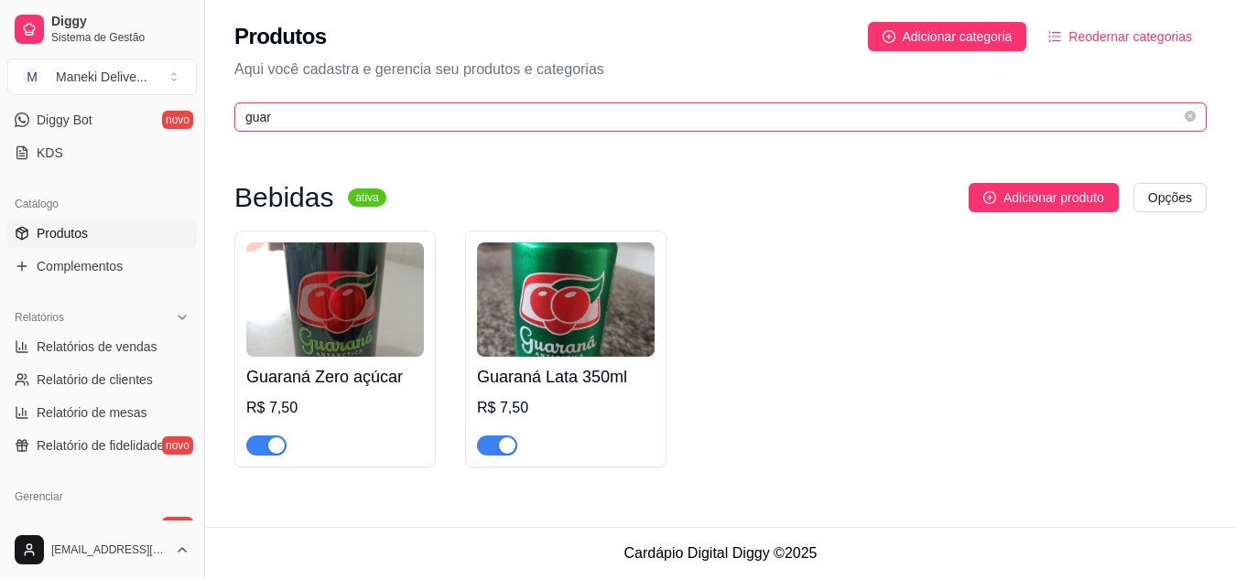
type input "guar"
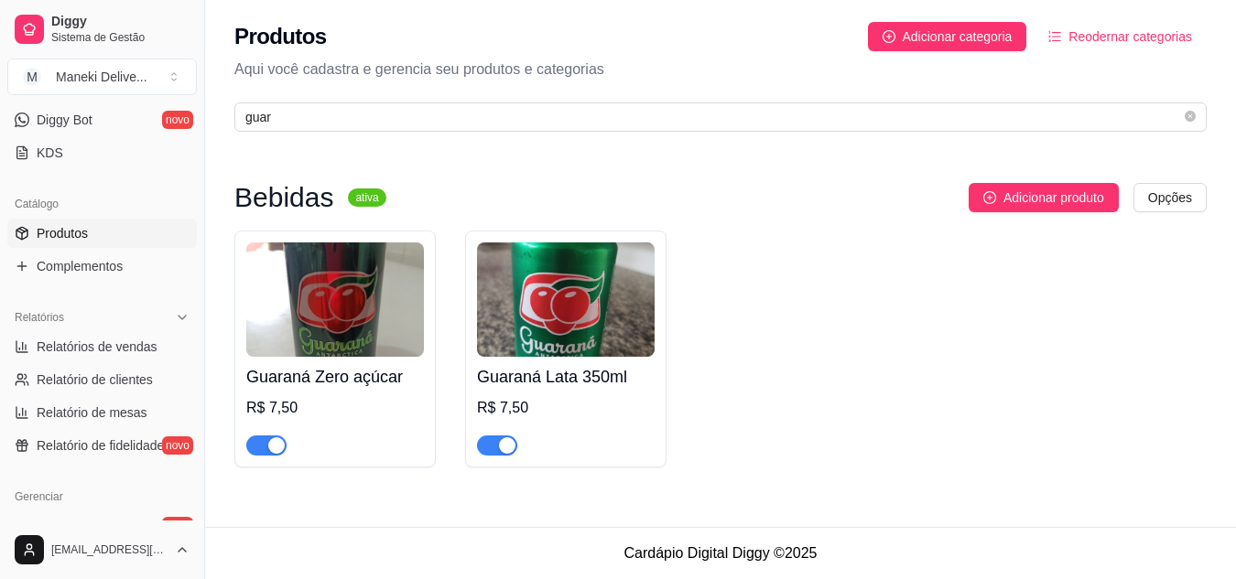
click at [278, 447] on div "button" at bounding box center [276, 445] width 16 height 16
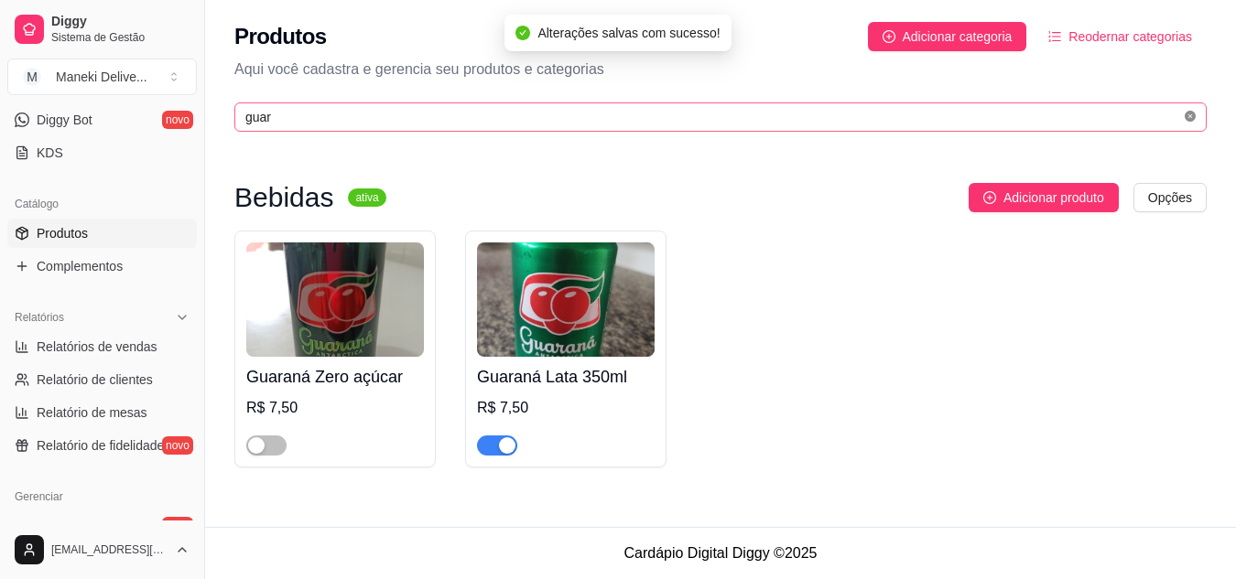
click at [1188, 121] on icon "close-circle" at bounding box center [1189, 116] width 11 height 11
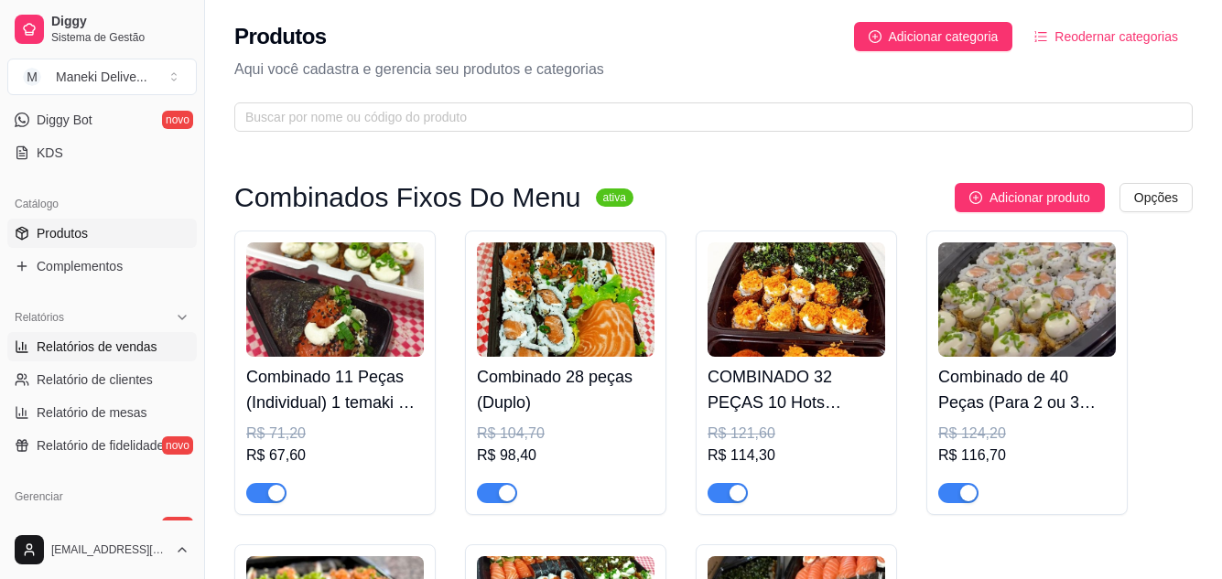
click at [107, 351] on span "Relatórios de vendas" at bounding box center [97, 347] width 121 height 18
select select "ALL"
select select "0"
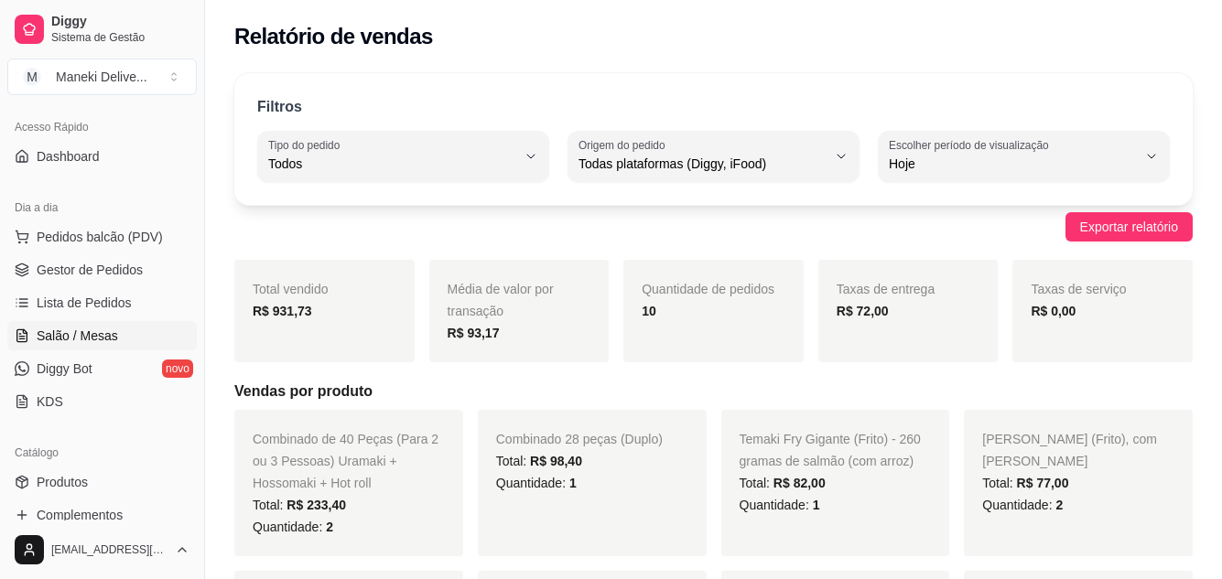
scroll to position [92, 0]
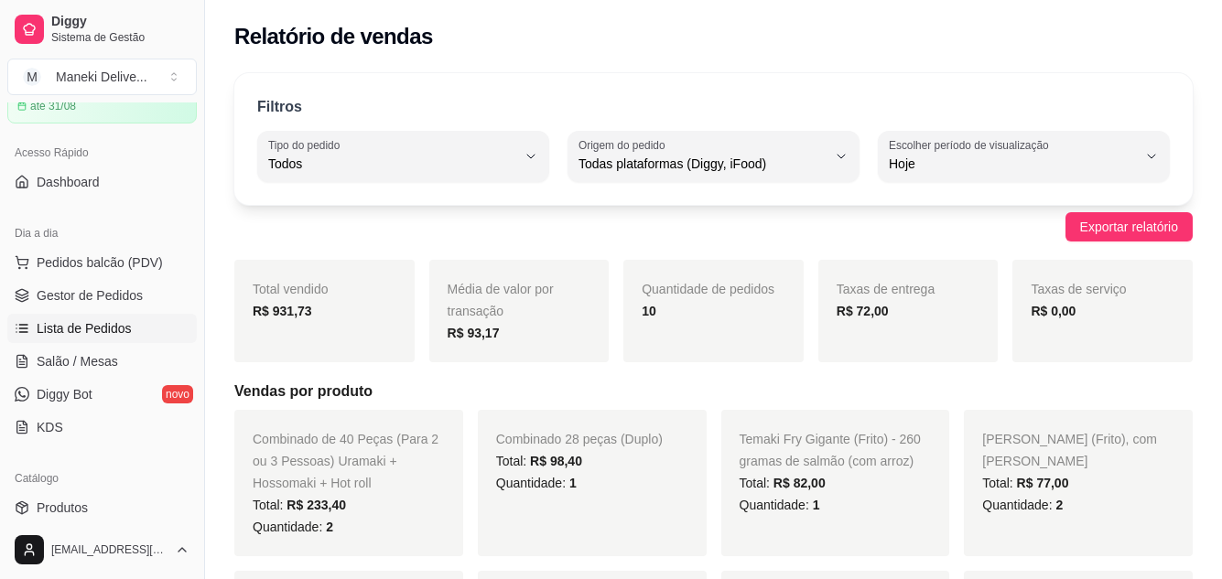
click at [113, 337] on span "Lista de Pedidos" at bounding box center [84, 328] width 95 height 18
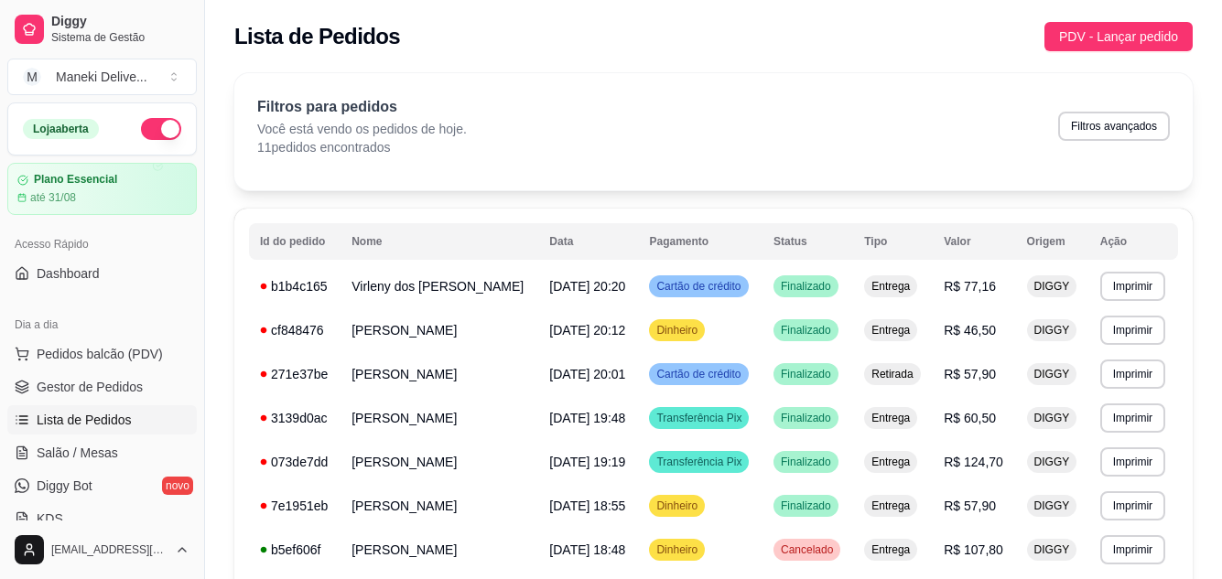
click at [157, 136] on button "button" at bounding box center [161, 129] width 40 height 22
